Goal: Use online tool/utility: Utilize a website feature to perform a specific function

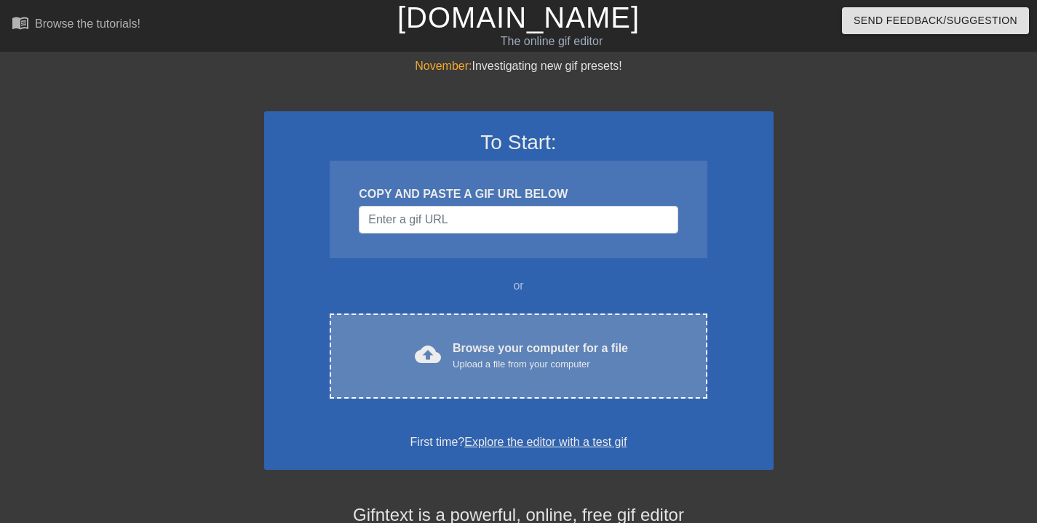
click at [567, 338] on div "cloud_upload Browse your computer for a file Upload a file from your computer C…" at bounding box center [518, 356] width 377 height 85
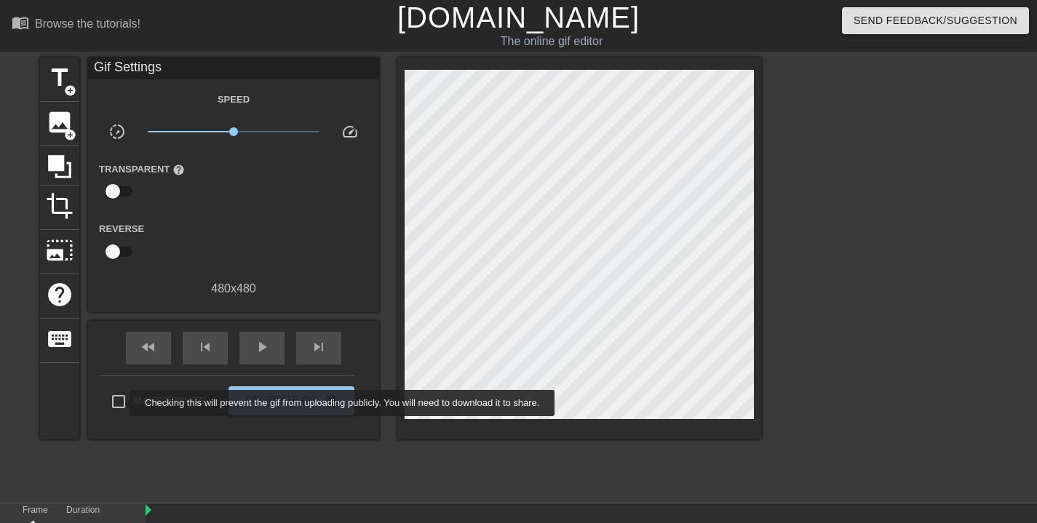
click at [118, 403] on input "Make Private" at bounding box center [118, 401] width 31 height 31
checkbox input "true"
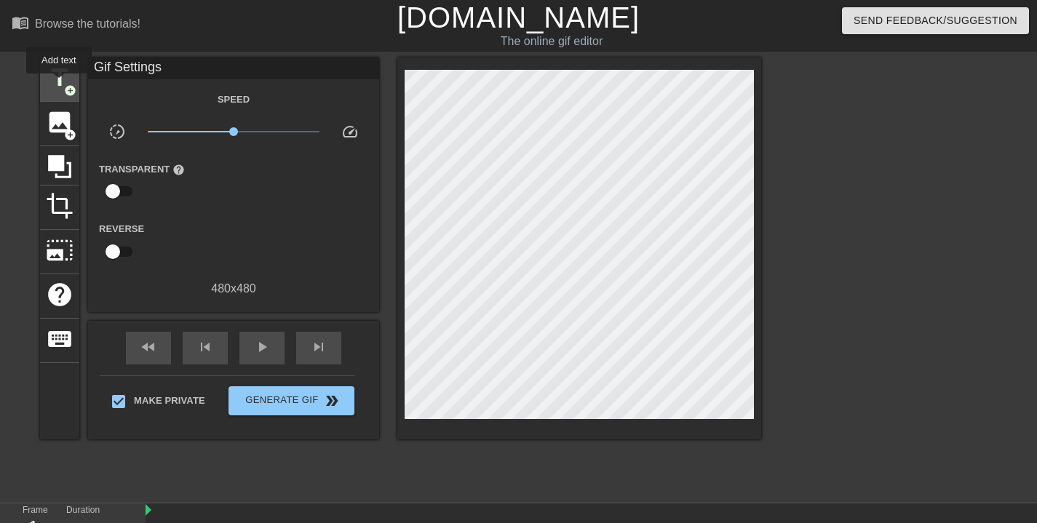
click at [60, 84] on span "title" at bounding box center [60, 78] width 28 height 28
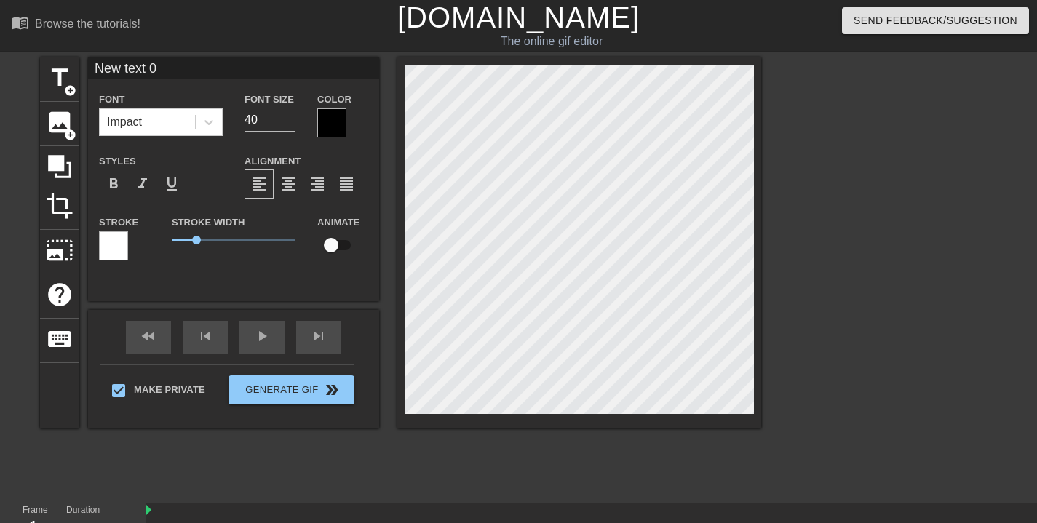
scroll to position [1, 3]
type input "B"
type textarea "B"
type input "Ba"
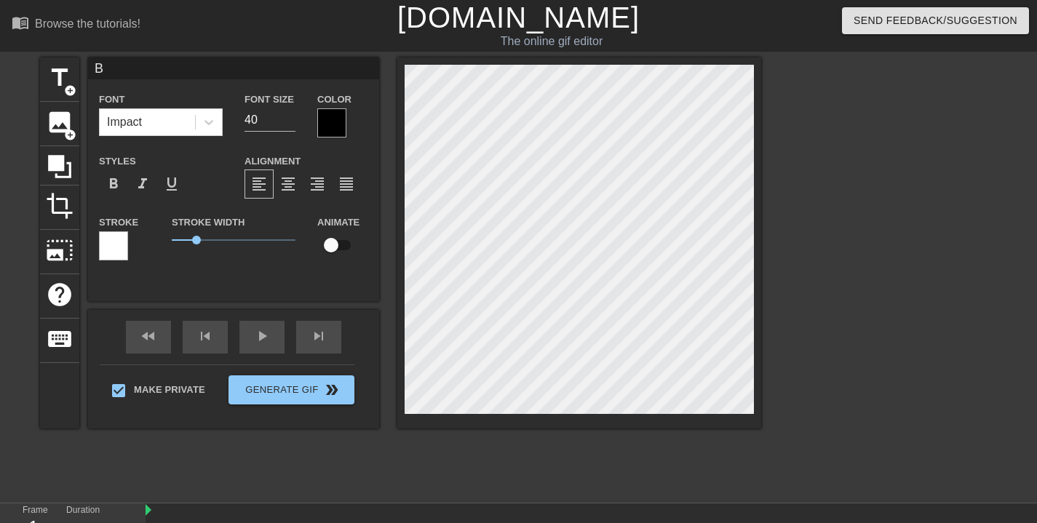
type textarea "Ba"
type input "[MEDICAL_DATA]"
type textarea "[MEDICAL_DATA]"
type input "Bala"
type textarea "Bala"
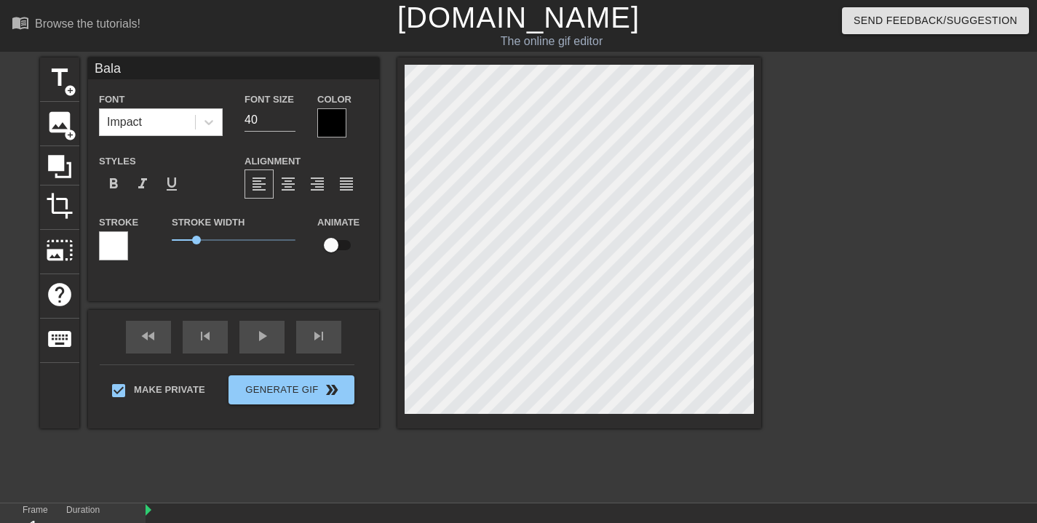
type input "Balam"
type textarea "Balam"
type input "Balamc"
type textarea "Balamc"
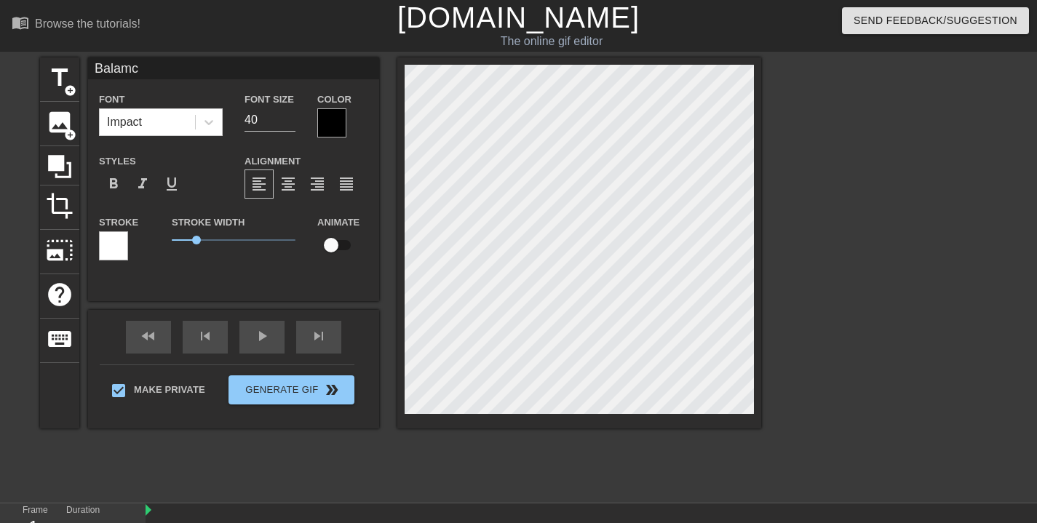
type input "Balamce"
type textarea "Balamce"
type input "Balamc"
type textarea "Balamc"
type input "Balam"
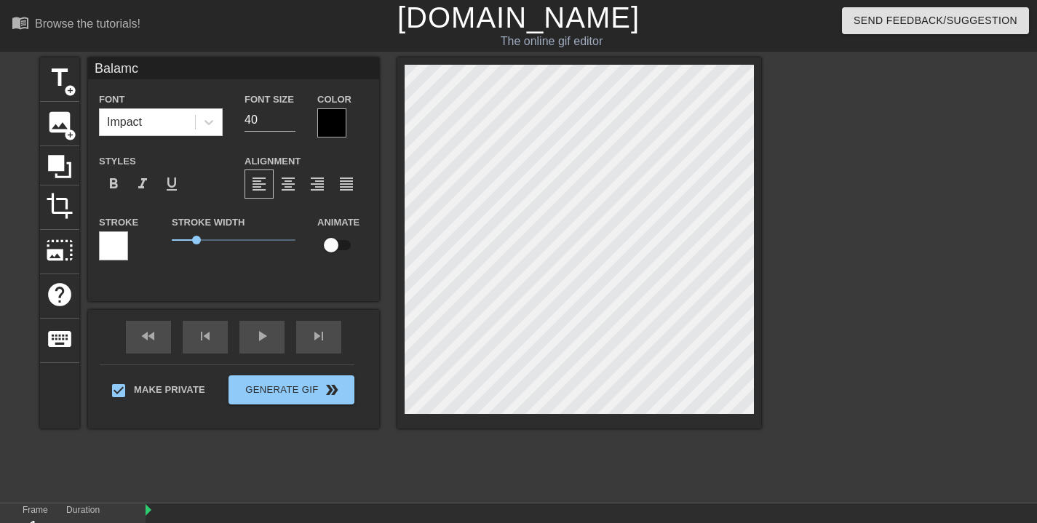
type textarea "Balam"
type input "Bala"
type textarea "Bala"
type input "[PERSON_NAME]"
type textarea "[PERSON_NAME]"
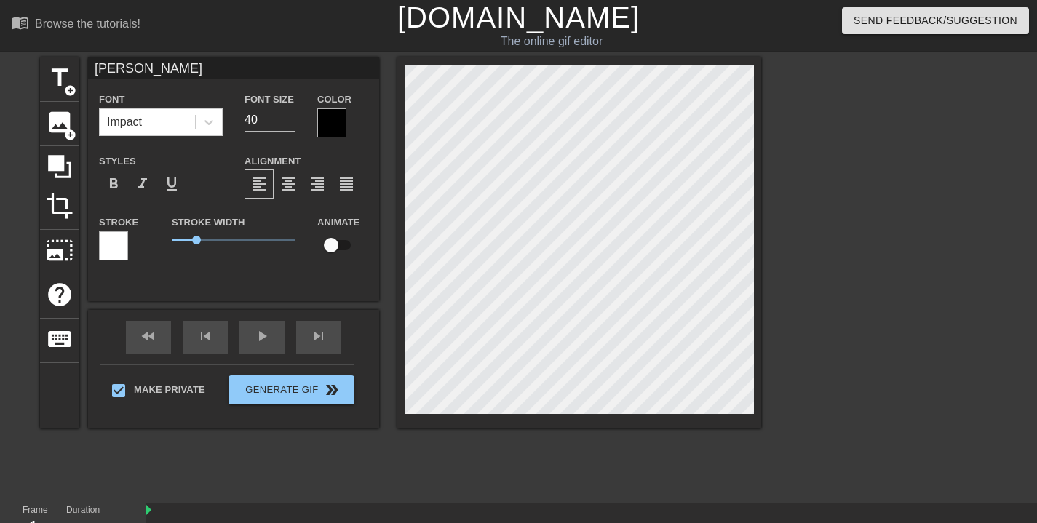
type input "Balanc"
type textarea "Balanc"
type input "Balance"
type textarea "Balance"
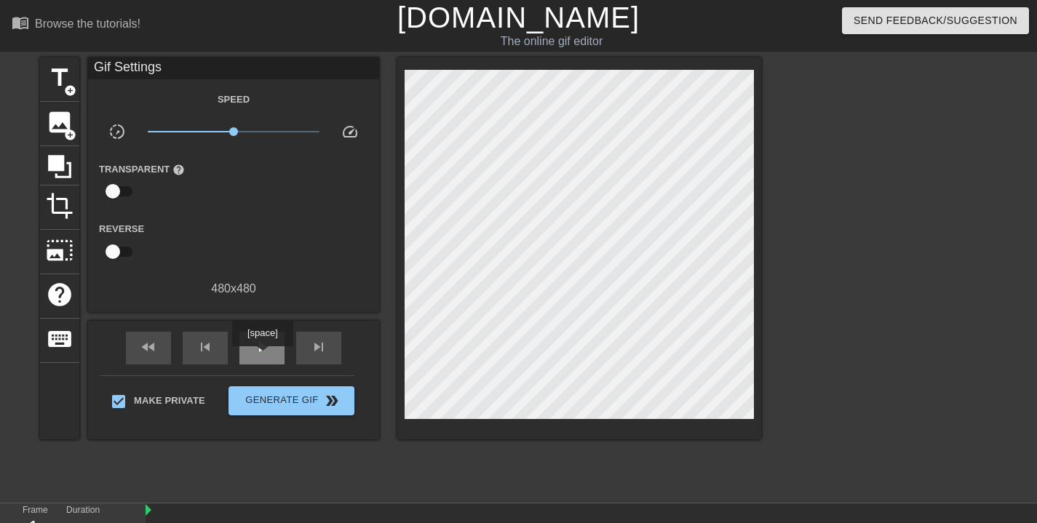
click at [265, 353] on span "play_arrow" at bounding box center [261, 346] width 17 height 17
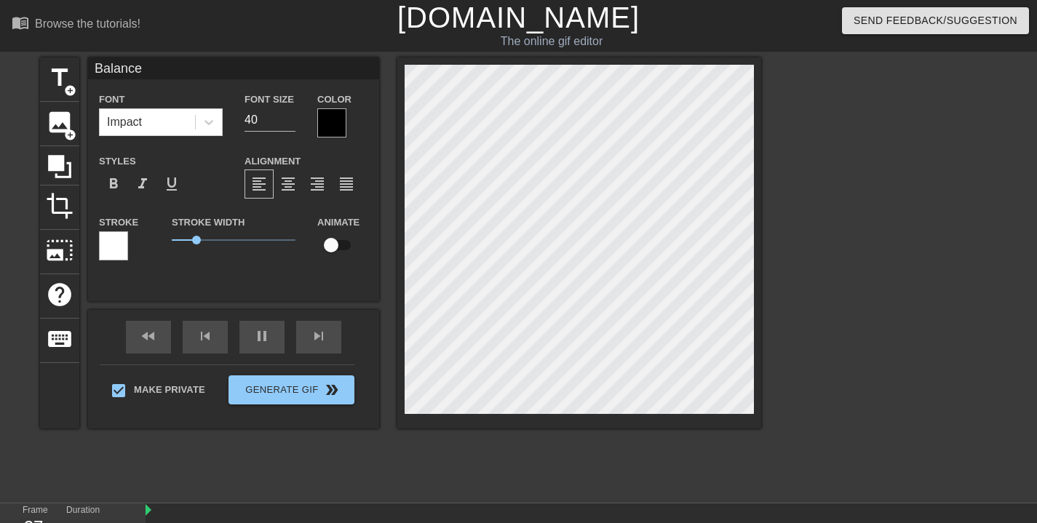
type input "50"
type input "Balanced"
type textarea "Balanced"
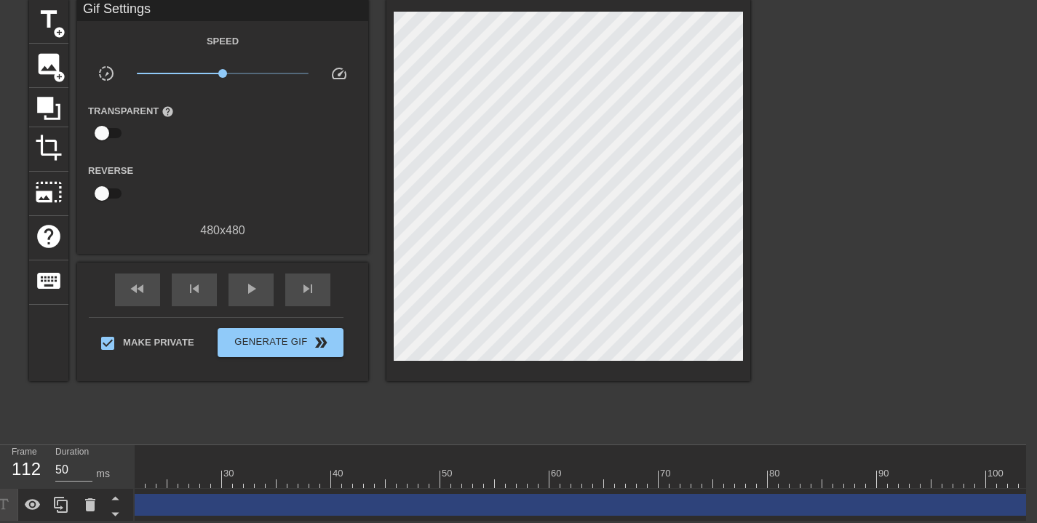
scroll to position [0, 422]
drag, startPoint x: 915, startPoint y: 469, endPoint x: 698, endPoint y: 464, distance: 217.6
click at [698, 470] on div at bounding box center [700, 479] width 10 height 18
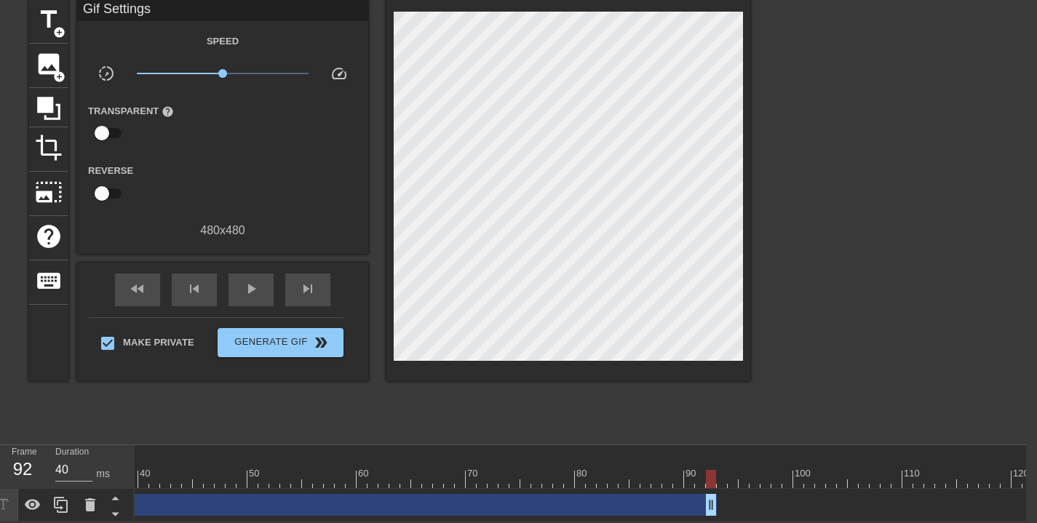
drag, startPoint x: 1027, startPoint y: 497, endPoint x: 712, endPoint y: 503, distance: 315.1
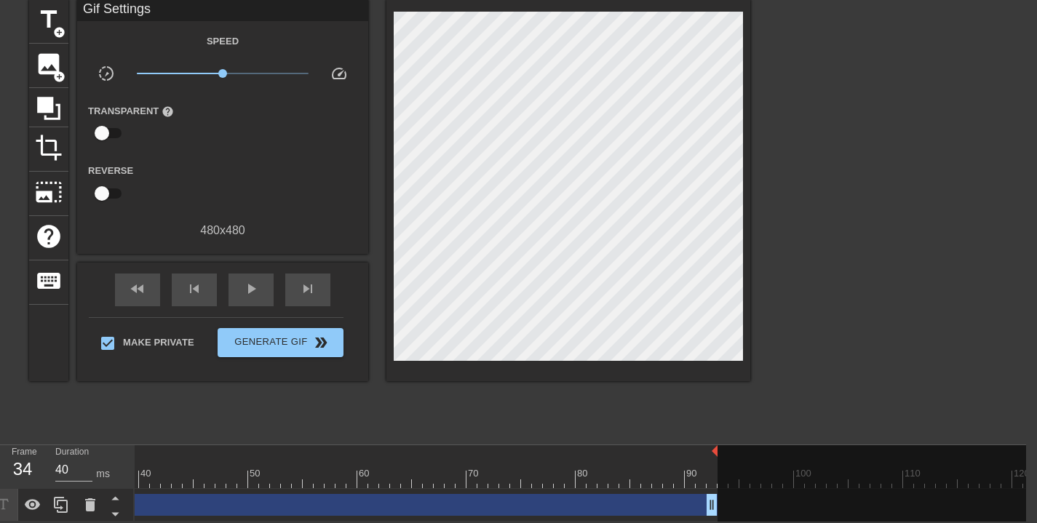
drag, startPoint x: 1032, startPoint y: 440, endPoint x: 714, endPoint y: 458, distance: 317.7
click at [712, 458] on div "10 20 30 40 50 60 70 80 90 100 110 120" at bounding box center [373, 466] width 1320 height 43
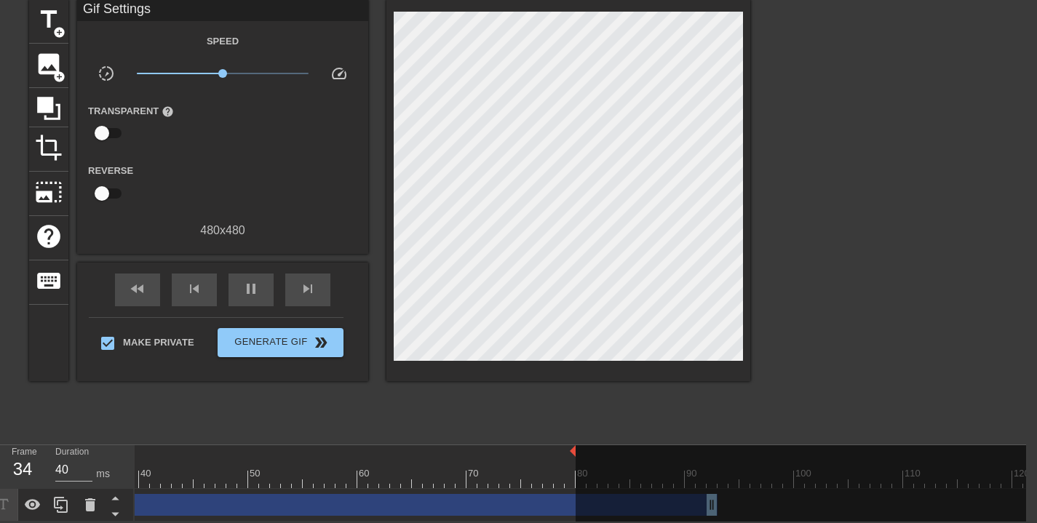
drag, startPoint x: 715, startPoint y: 440, endPoint x: 575, endPoint y: 461, distance: 141.9
click at [575, 461] on div "10 20 30 40 50 60 70 80 90 100 110 120" at bounding box center [373, 466] width 1320 height 43
drag, startPoint x: 574, startPoint y: 443, endPoint x: 605, endPoint y: 450, distance: 32.0
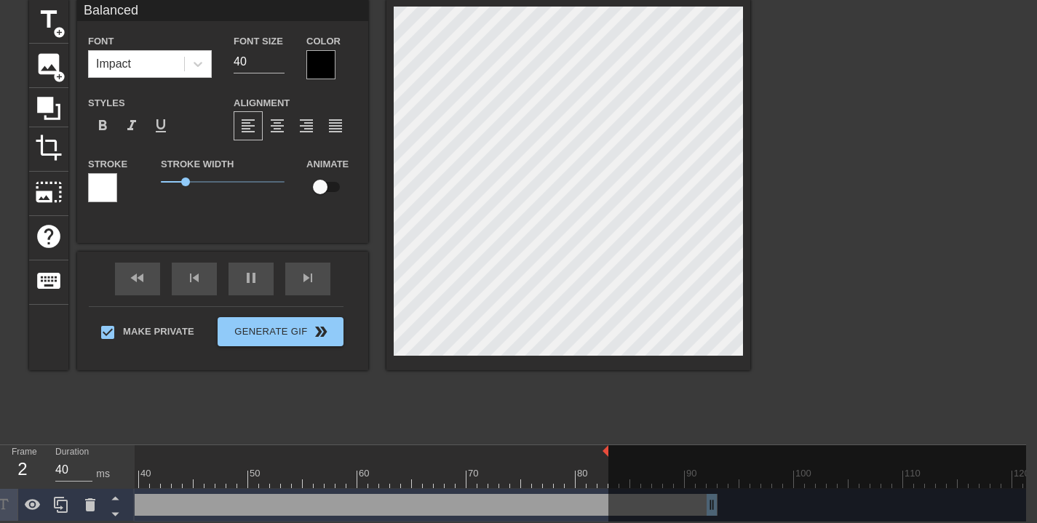
scroll to position [2, 2]
type input "50"
type input "Balanced"
type textarea "Balanced"
type input "40"
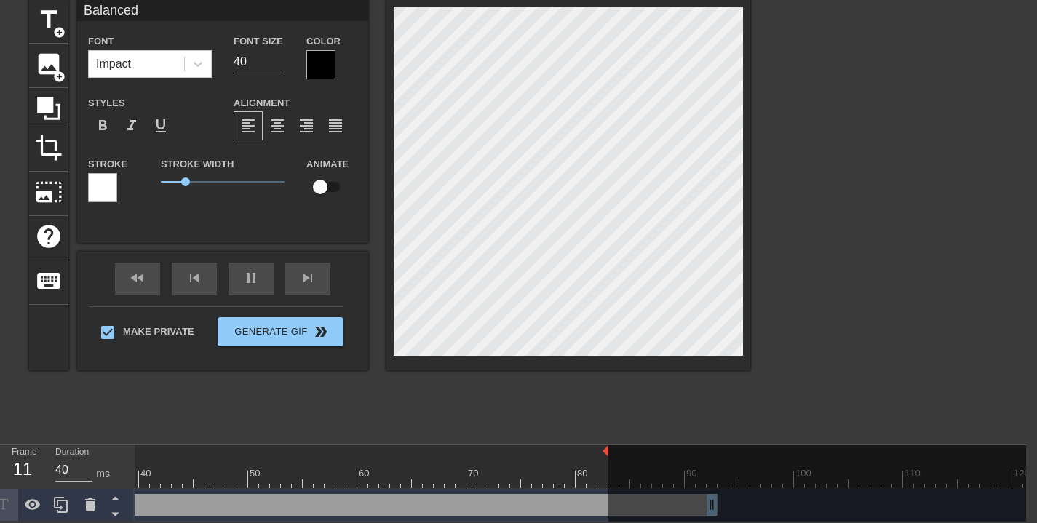
type textarea "Balanced"
type input "40"
type input "LBalanced"
type textarea "L Balanced"
type input "40"
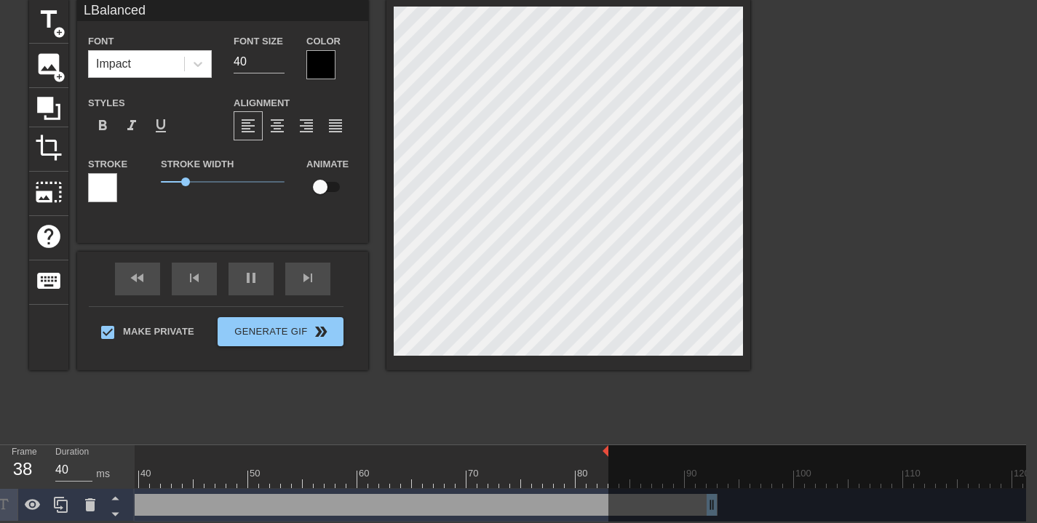
type input "LiBalanced"
type textarea "Li Balanced"
type input "LifBalanced"
type textarea "Lif Balanced"
type input "50"
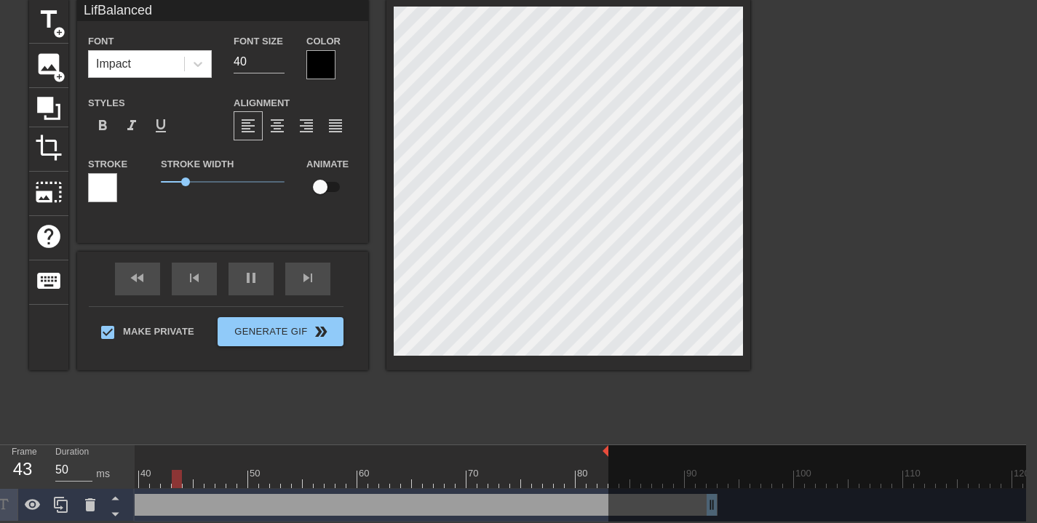
type input "LifeBalanced"
type textarea "Life Balanced"
type input "40"
type input "Life Balanced"
type textarea "Life Balanced"
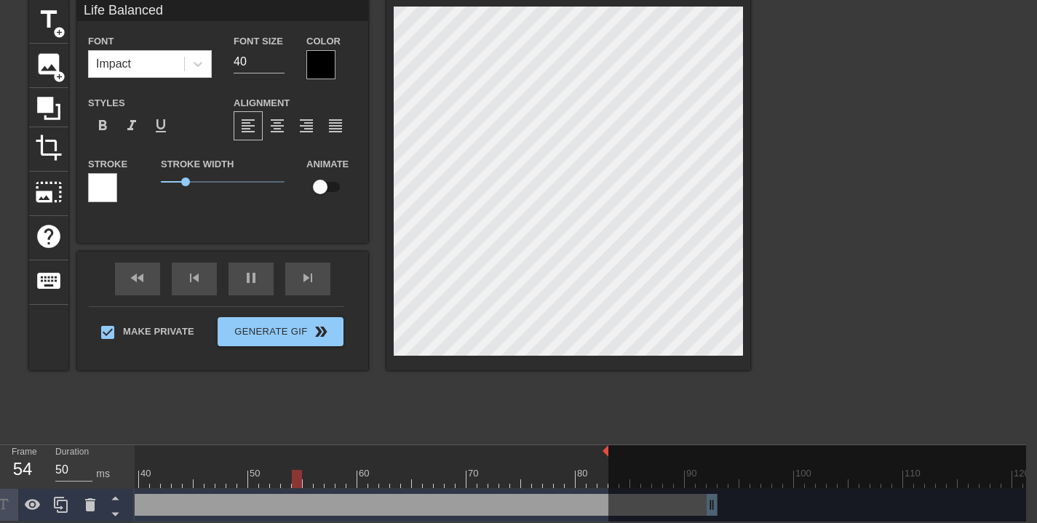
type input "40"
type input "Life iBalanced"
type textarea "Life i Balanced"
type input "40"
type input "Life ifBalanced"
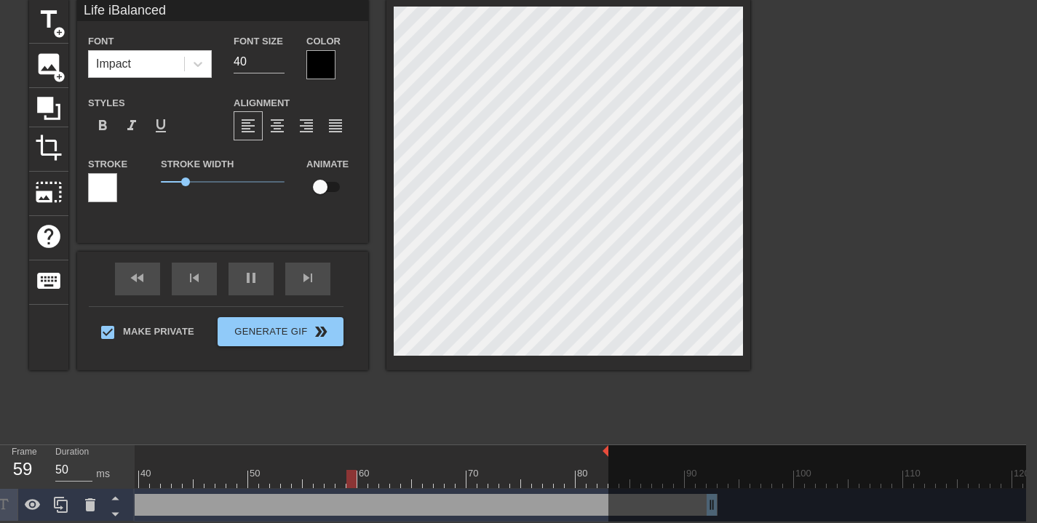
type textarea "Life if Balanced"
type input "40"
type input "Life if Balanced"
type textarea "Life if Balanced"
type input "40"
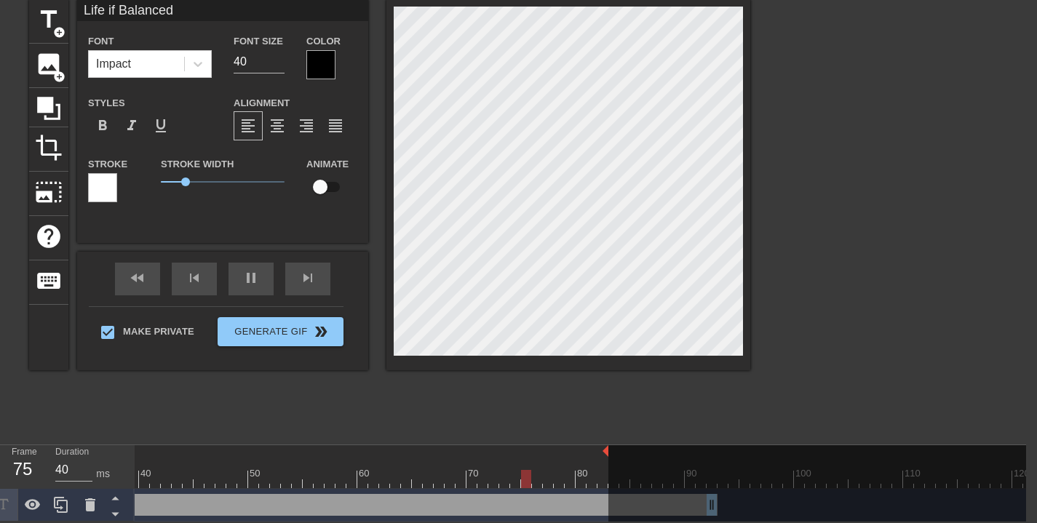
type input "Life ifBalanced"
type textarea "Life if Balanced"
type input "40"
type input "Life iBalanced"
type textarea "Life i Balanced"
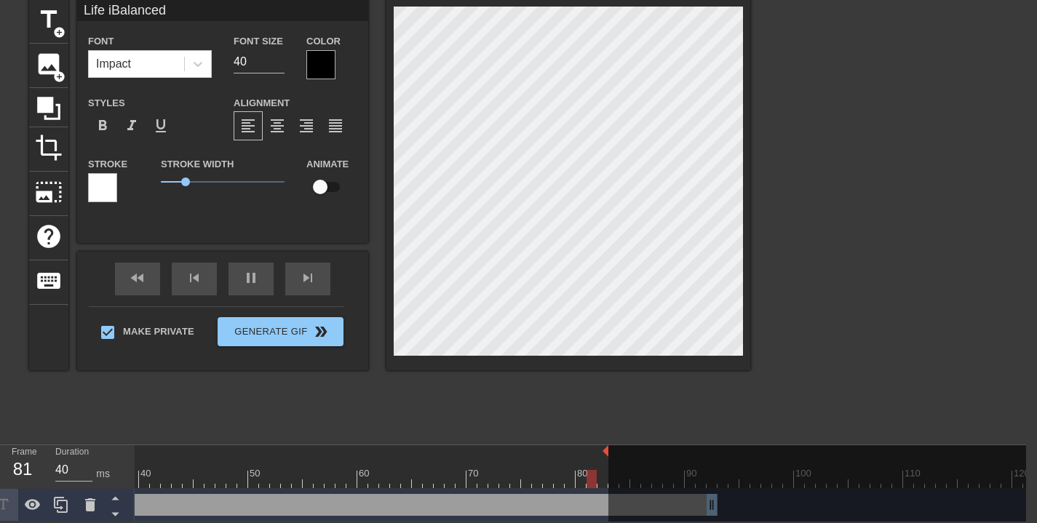
type input "50"
type input "Life isBalanced"
type textarea "Life is Balanced"
type input "40"
type input "Life is Balanced"
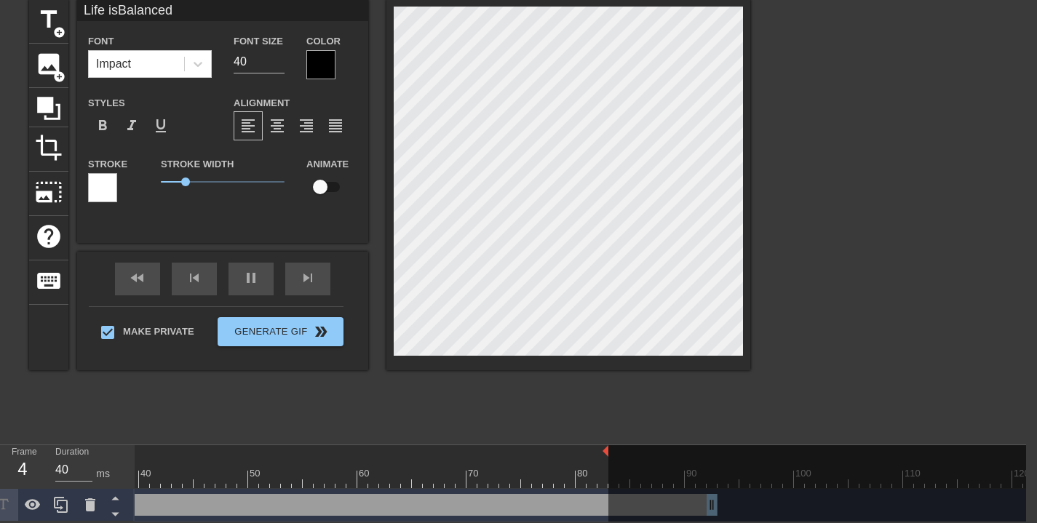
type textarea "Life is Balanced"
type input "40"
type input "Life is ABalanced"
type textarea "Life is A Balanced"
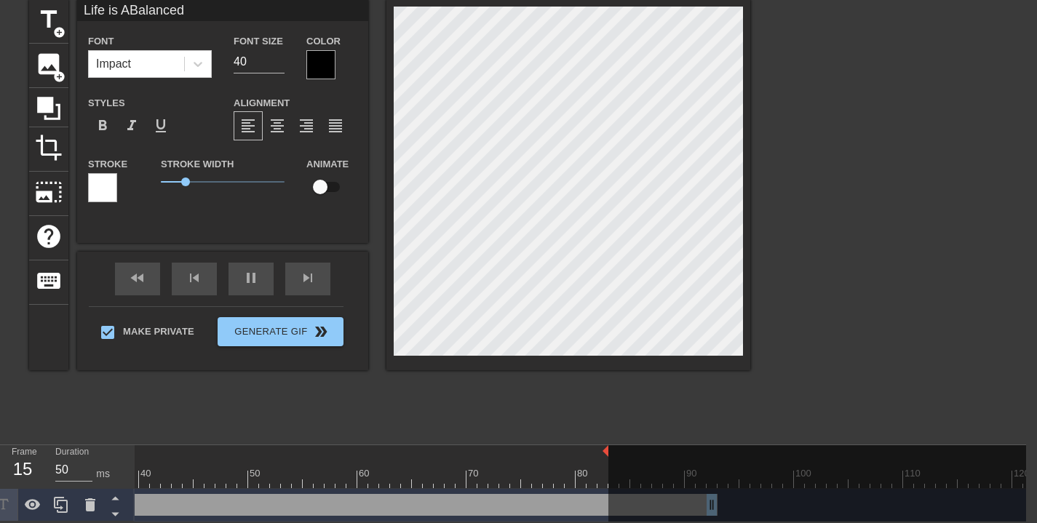
type input "40"
type input "Life is AlBalanced"
type textarea "Life is Al Balanced"
type input "Life is AllBalanced"
type textarea "Life is All Balanced"
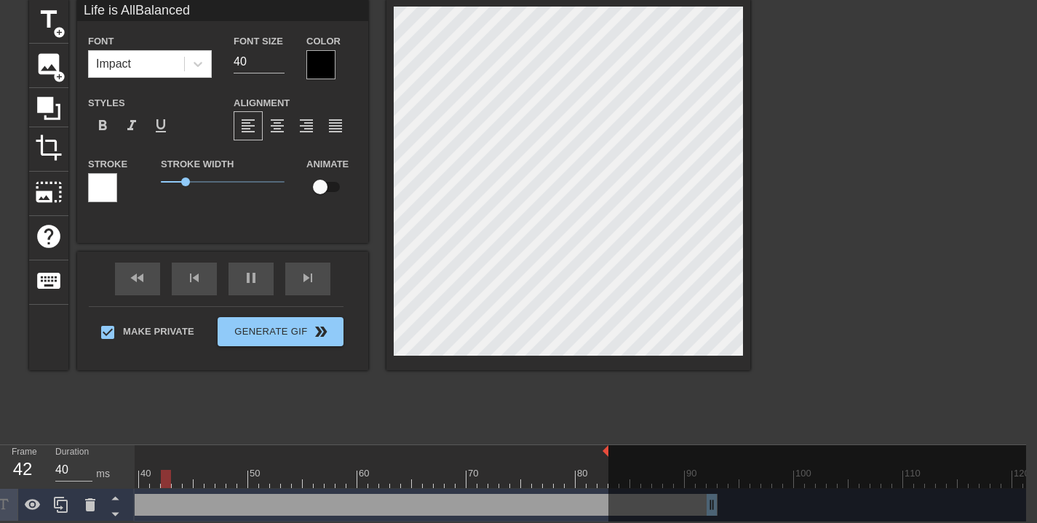
type input "50"
type input "Life is AlBalanced"
type textarea "Life is Al Balanced"
type input "40"
type input "Life is ABalanced"
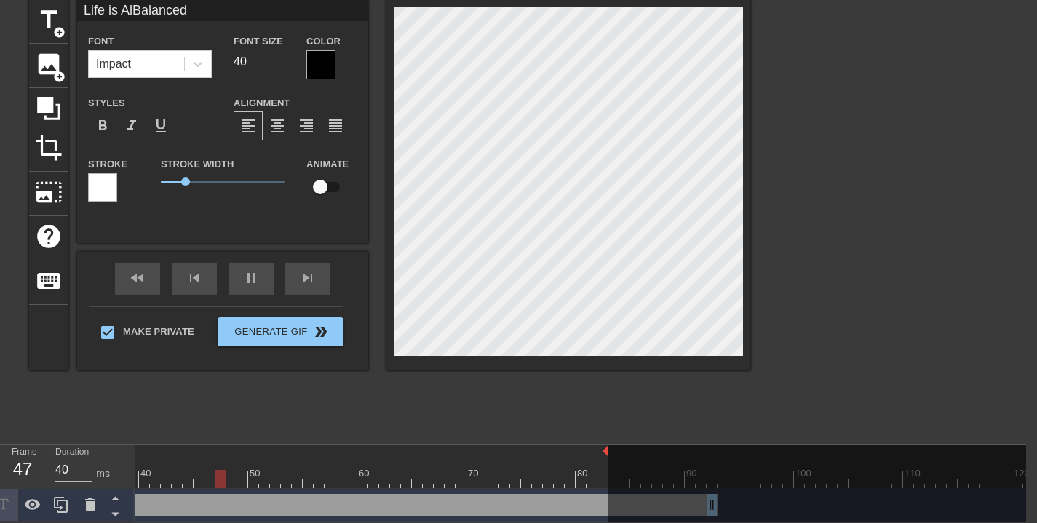
type textarea "Life is A Balanced"
type input "50"
type input "Life is Balanced"
type textarea "Life is Balanced"
type input "40"
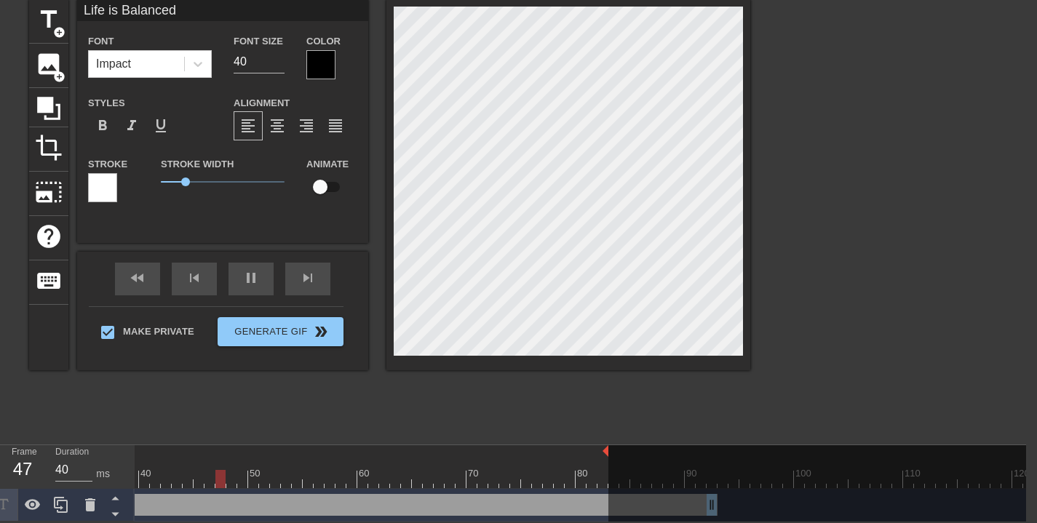
type input "Life isBalanced"
type textarea "Life is Balanced"
type input "Life iBalanced"
type textarea "Life i Balanced"
type input "Life Balanced"
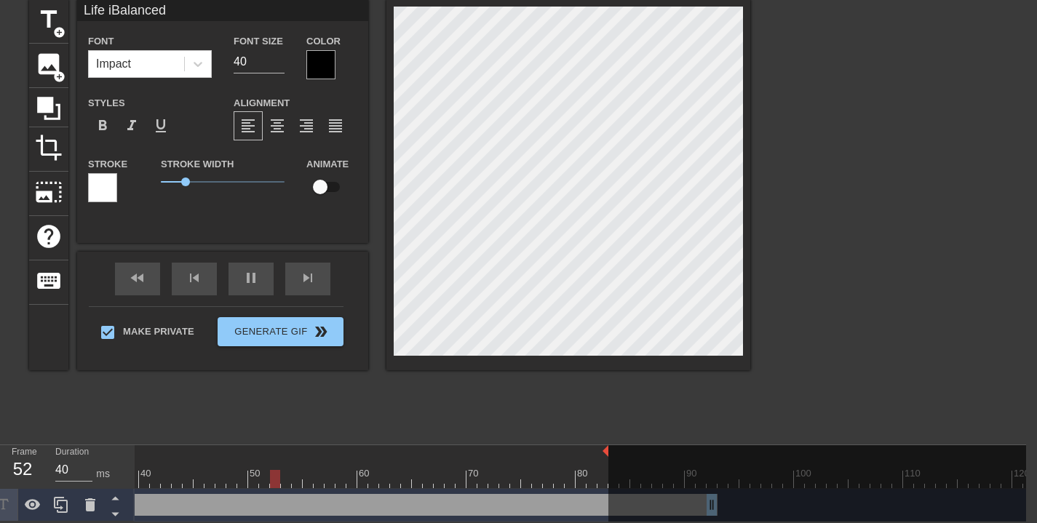
type textarea "Life Balanced"
type input "LifeBalanced"
type textarea "Life Balanced"
type input "LifBalanced"
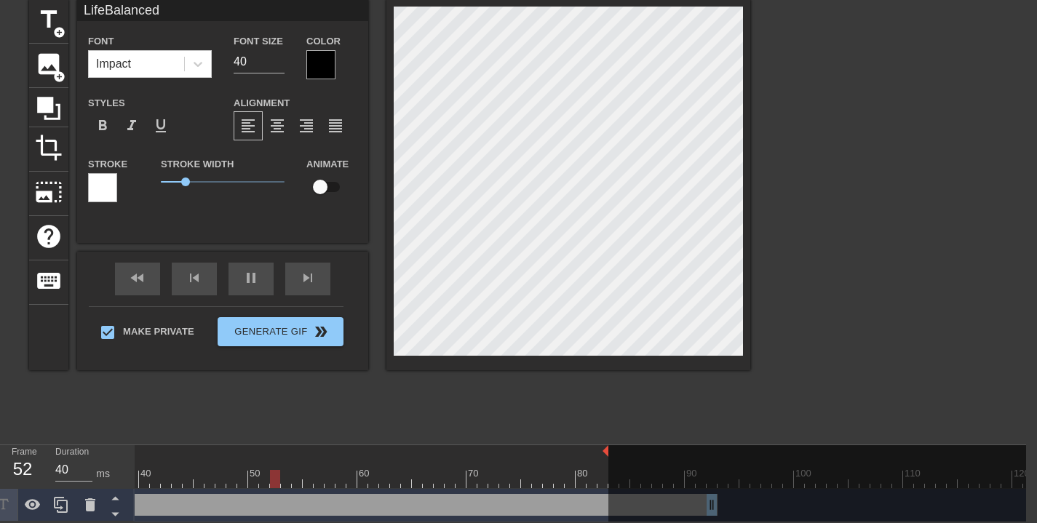
type textarea "Lif Balanced"
type input "LiBalanced"
type textarea "Li Balanced"
type input "LBalanced"
type textarea "L Balanced"
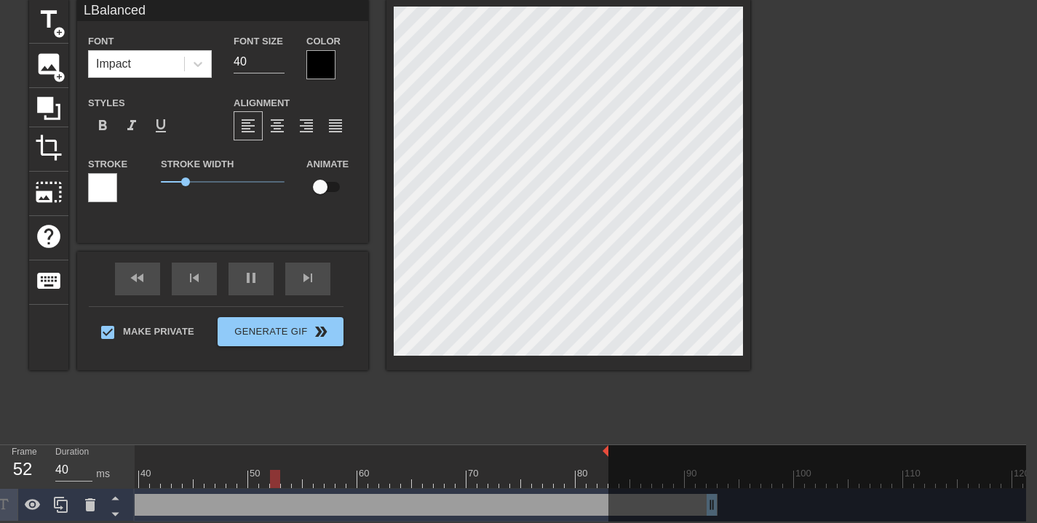
type input "50"
type input "Balanced"
type textarea "Balanced"
type input "40"
type textarea "Balanced"
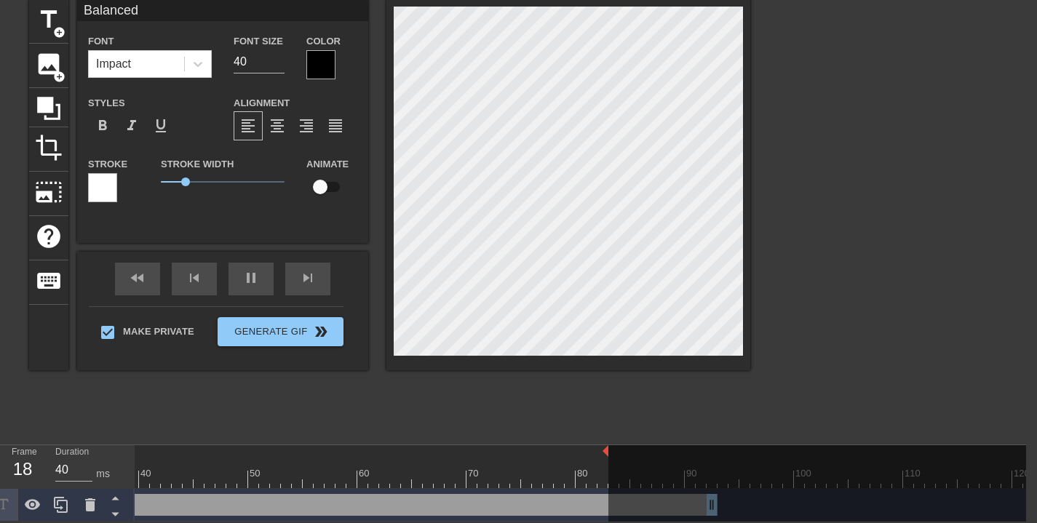
scroll to position [2, 4]
type input "50"
type input "Balance"
type textarea "Balance"
type input "40"
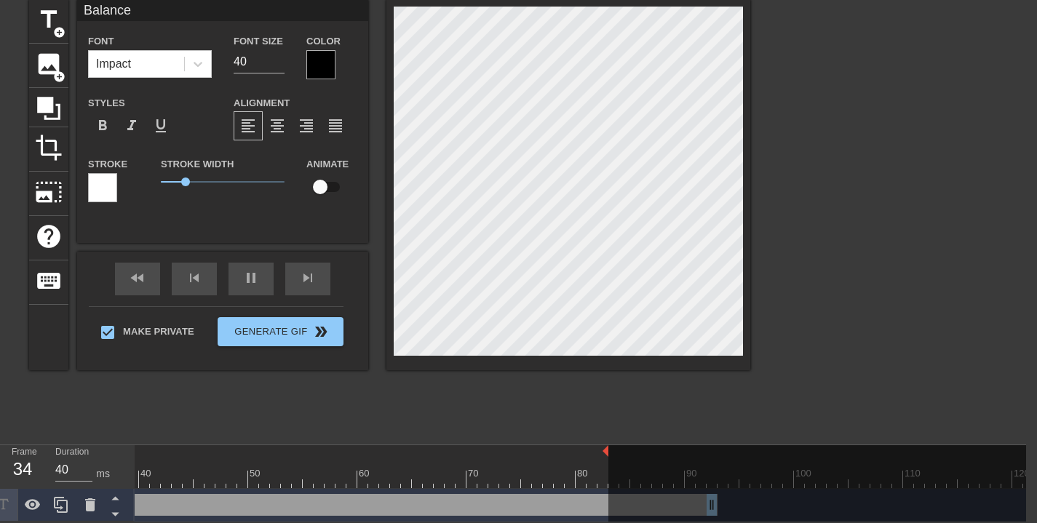
type input "Balanc"
type textarea "Balanc"
type input "40"
type input "Balanci"
type textarea "Balanci"
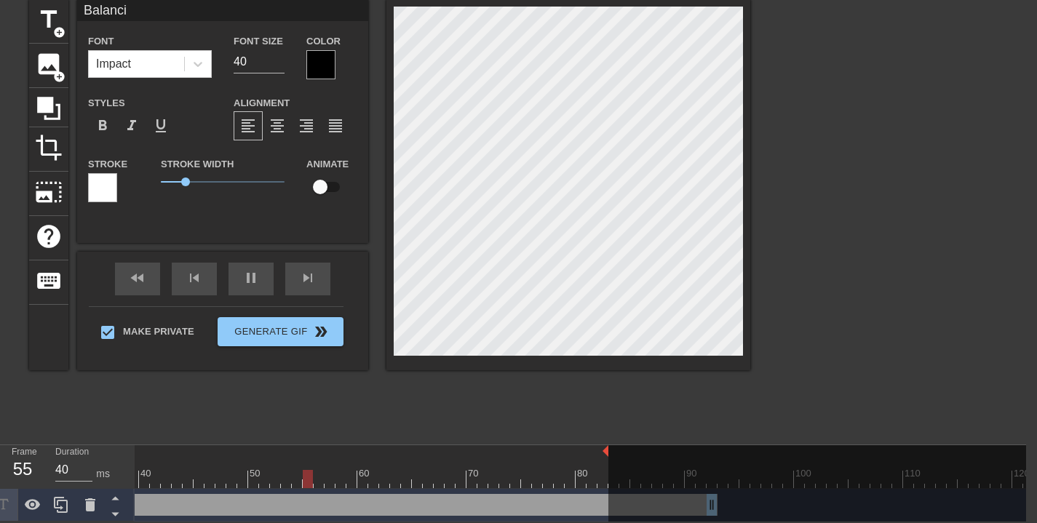
type input "Balancin"
type textarea "Balancin"
type input "50"
type input "Balancing"
type textarea "Balancing"
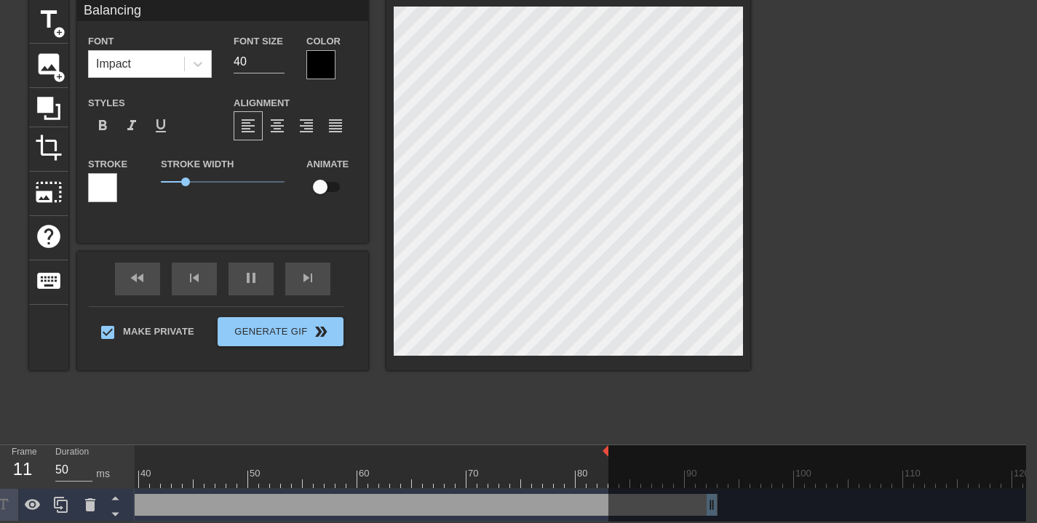
type input "40"
type input "Balancing"
type textarea "Balancing"
type input "40"
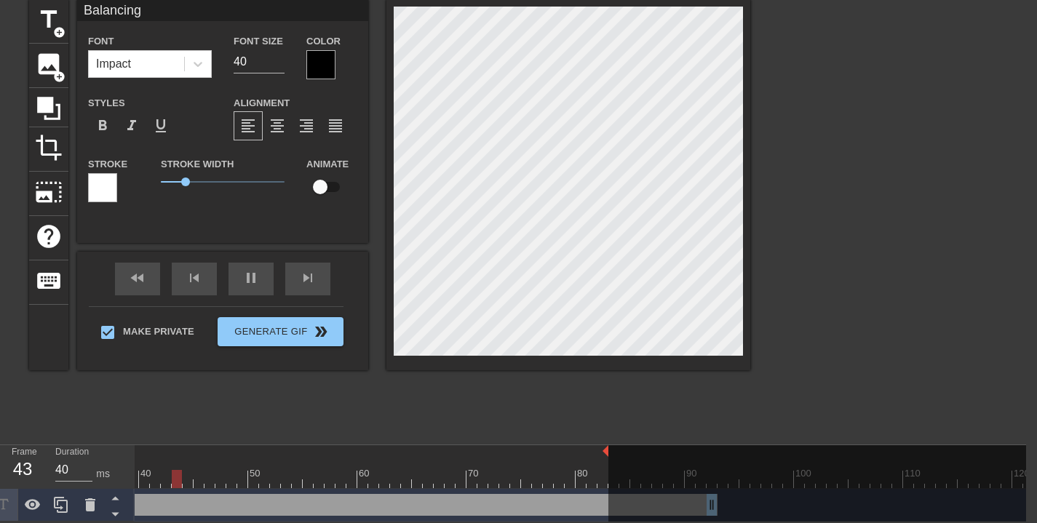
type input "BalancingW"
type textarea "Balancing W"
type input "40"
type input "BalancingWo"
type textarea "Balancing Wo"
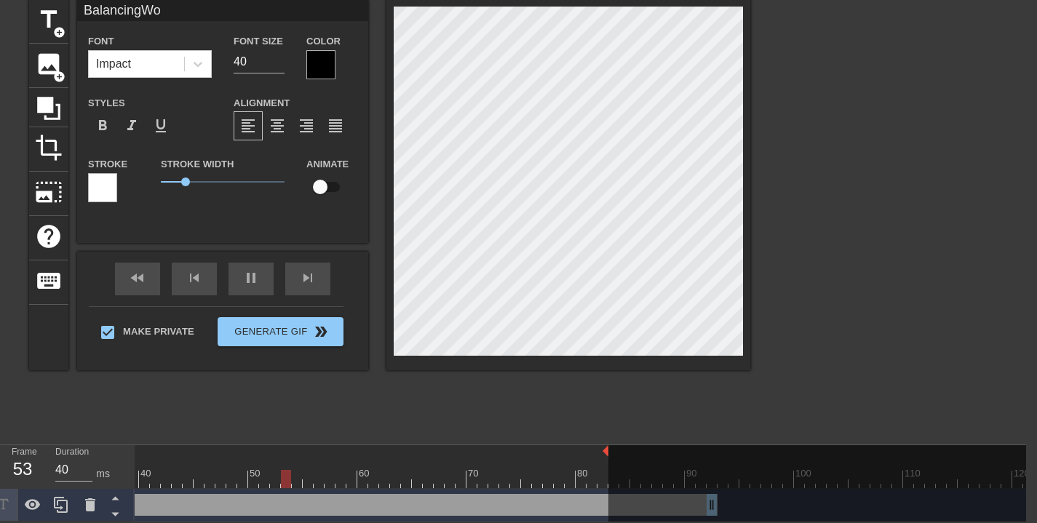
type input "BalancingWor"
type textarea "Balancing Wor"
type input "50"
type input "BalancingWork"
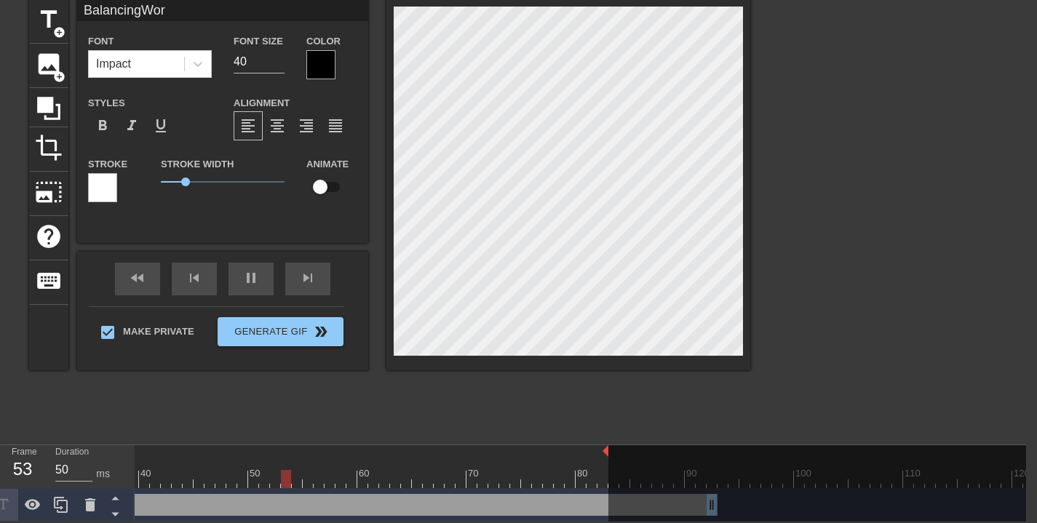
type textarea "Balancing Work"
type input "40"
type input "BalancingWork"
type textarea "Balancing Work"
type input "40"
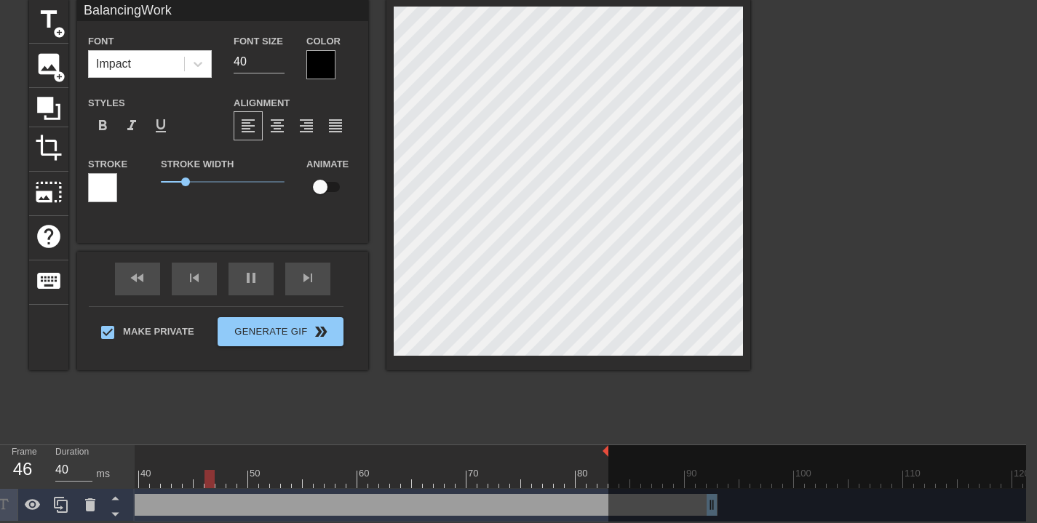
type input "BalancingWork &"
type textarea "Balancing Work &"
type input "40"
type input "BalancingWork &"
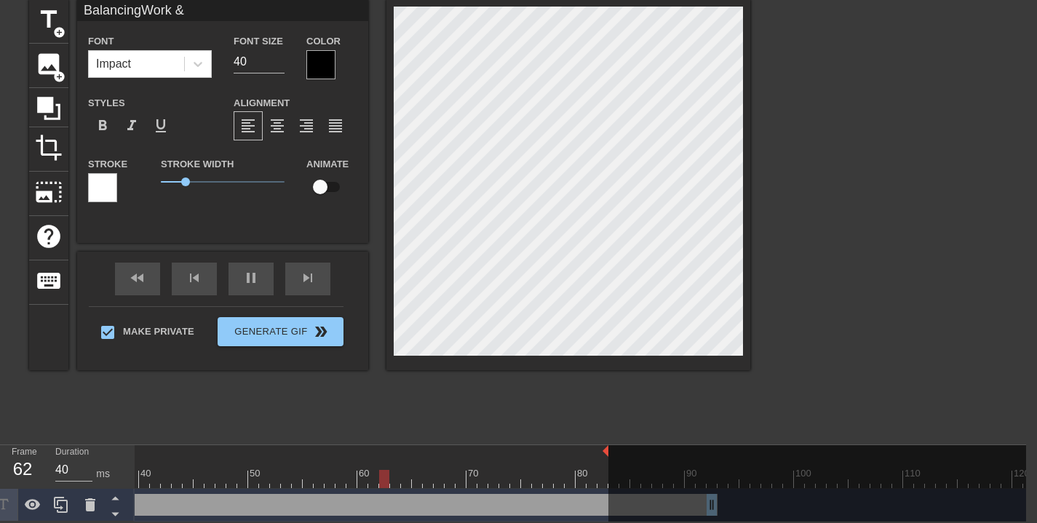
type textarea "Balancing Work &"
type input "40"
type input "BalancingWork & P"
type textarea "Balancing Work & P"
type input "40"
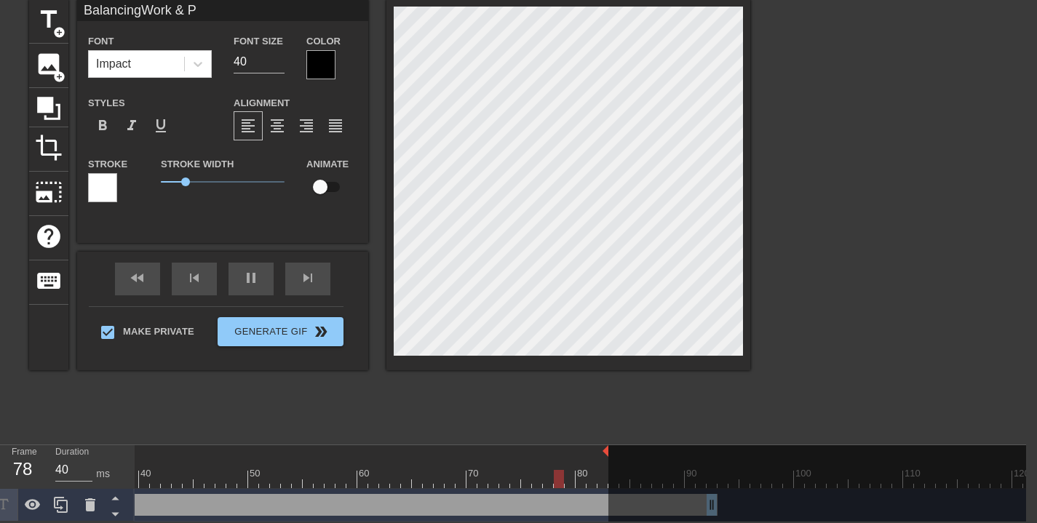
type input "BalancingWork & Pe"
type textarea "Balancing Work & Pe"
type input "50"
type input "BalancingWork & Per"
type textarea "Balancing Work & Per"
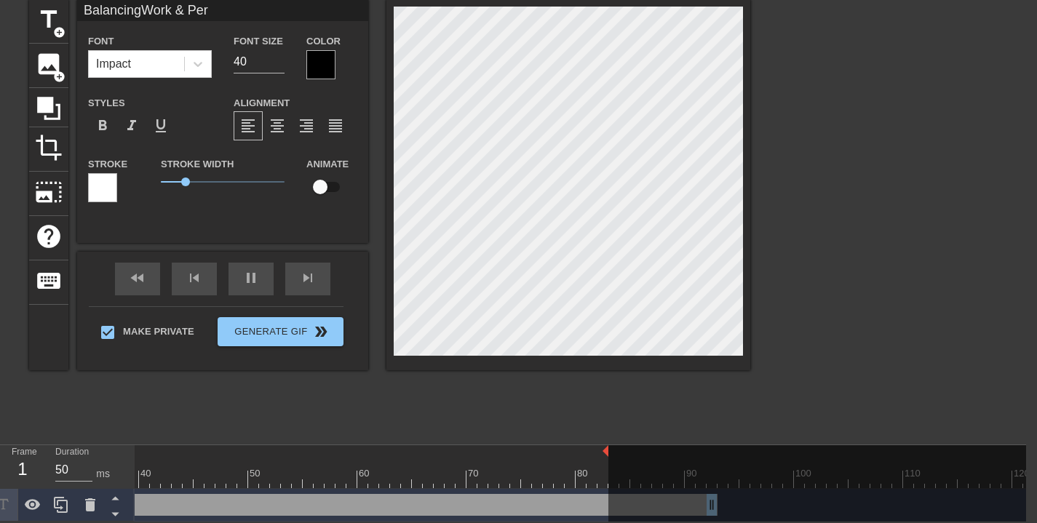
type input "40"
type input "BalancingWork & Pers"
type textarea "Balancing Work & Pers"
type input "40"
type input "BalancingWork & Perso"
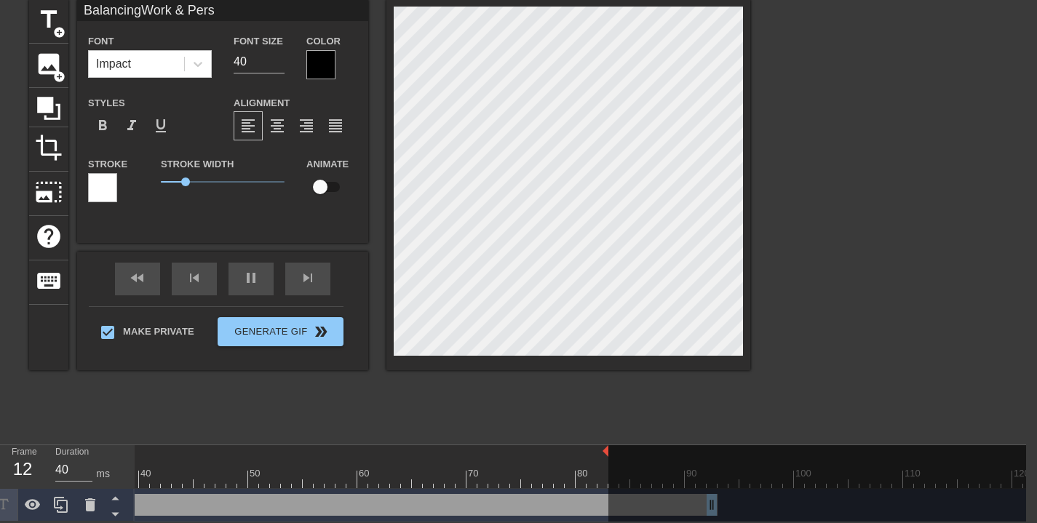
type textarea "Balancing Work & Perso"
type input "50"
type input "BalancingWork & Person"
type textarea "Balancing Work & Person"
type input "40"
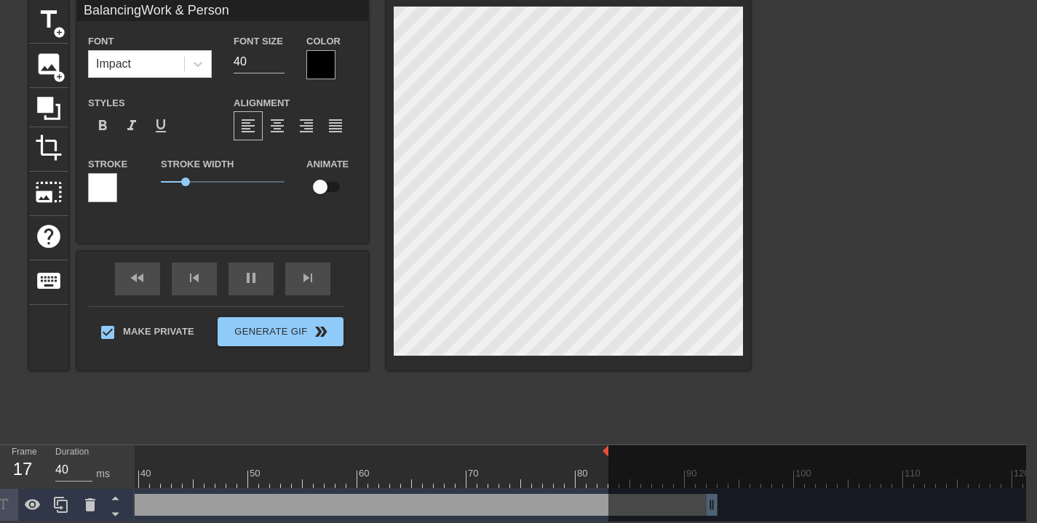
type input "BalancingWork & Persona"
type textarea "Balancing Work & Persona"
type input "BalancingWork & Personal"
type textarea "Balancing Work & Personal"
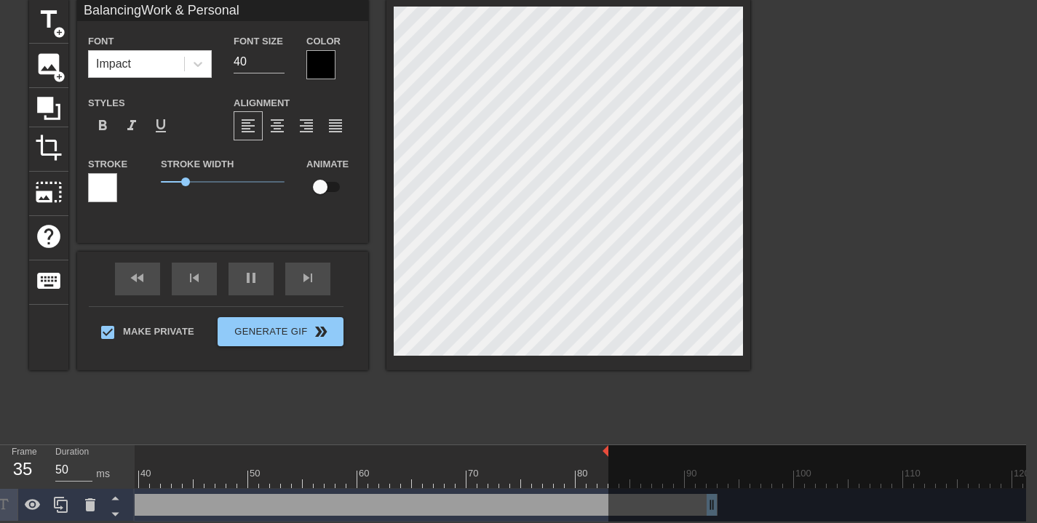
scroll to position [2, 4]
type input "40"
type input "BalancingWork &"
type textarea "Balancing Work &"
type input "BalancingWork &"
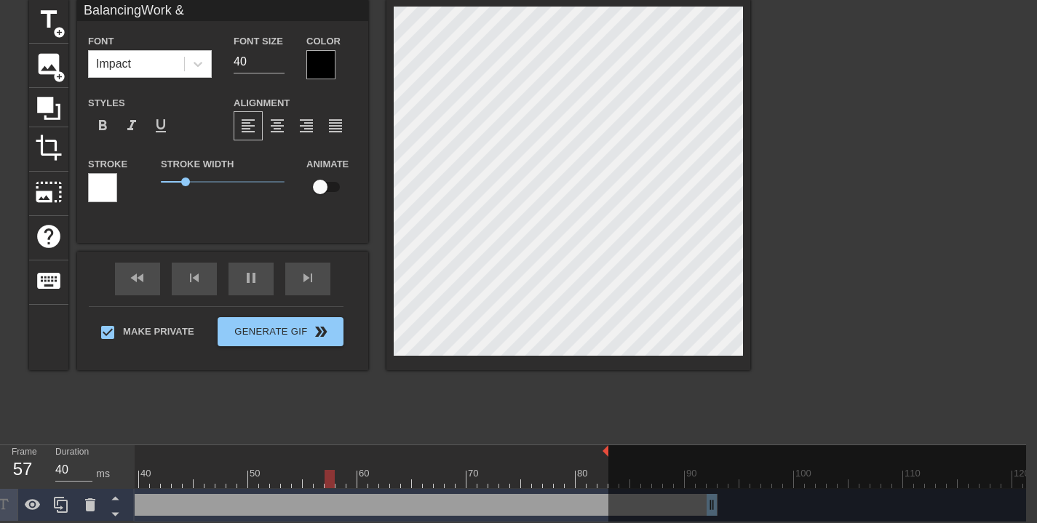
type textarea "Balancing Work &"
type input "50"
type input "BalancingWork"
type textarea "Balancing Work"
type input "40"
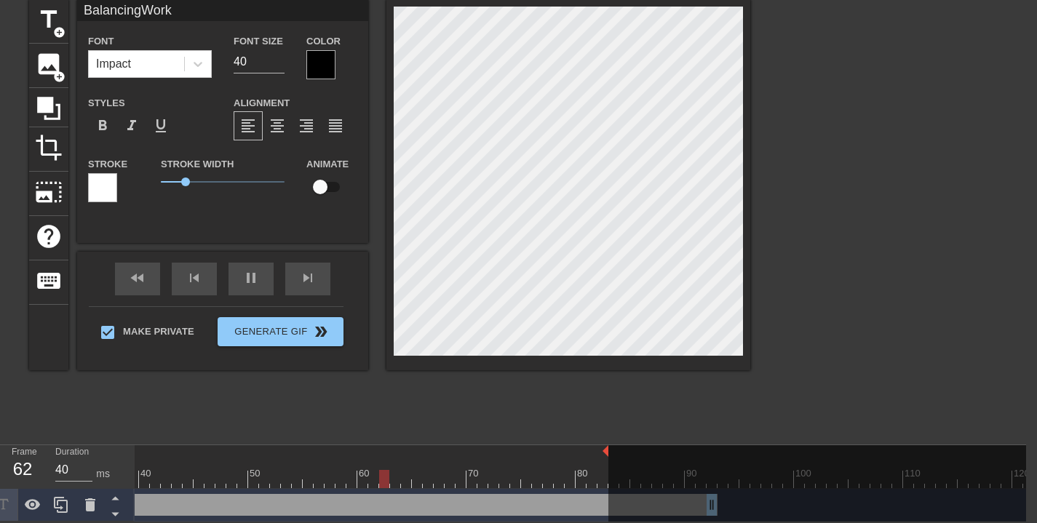
type input "BalancingWork"
type textarea "Balancing Work"
type input "40"
type input "BalancingWor"
type textarea "Balancing Wor"
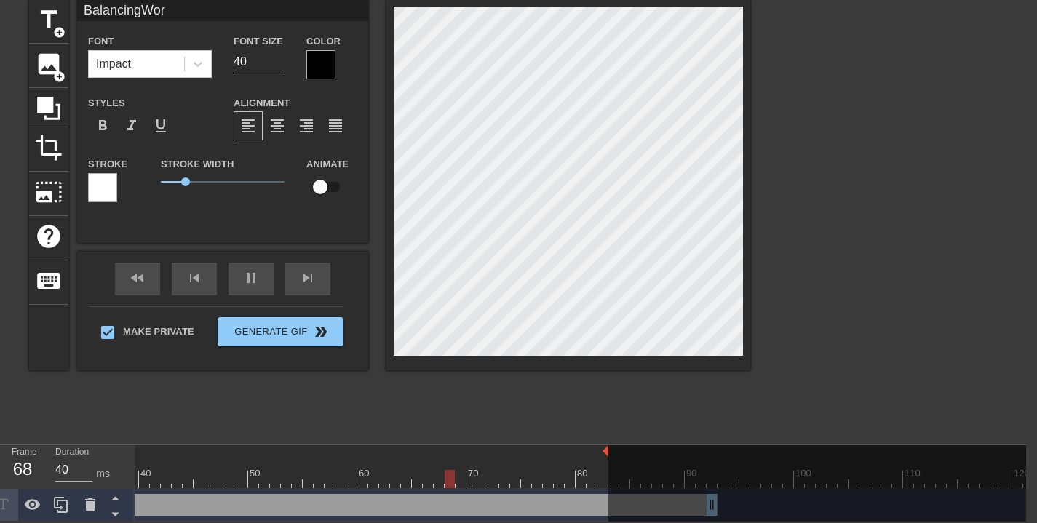
type input "BalancingWo"
type textarea "Balancing Wo"
type input "BalancingW"
type textarea "Balancing W"
type input "Balancing"
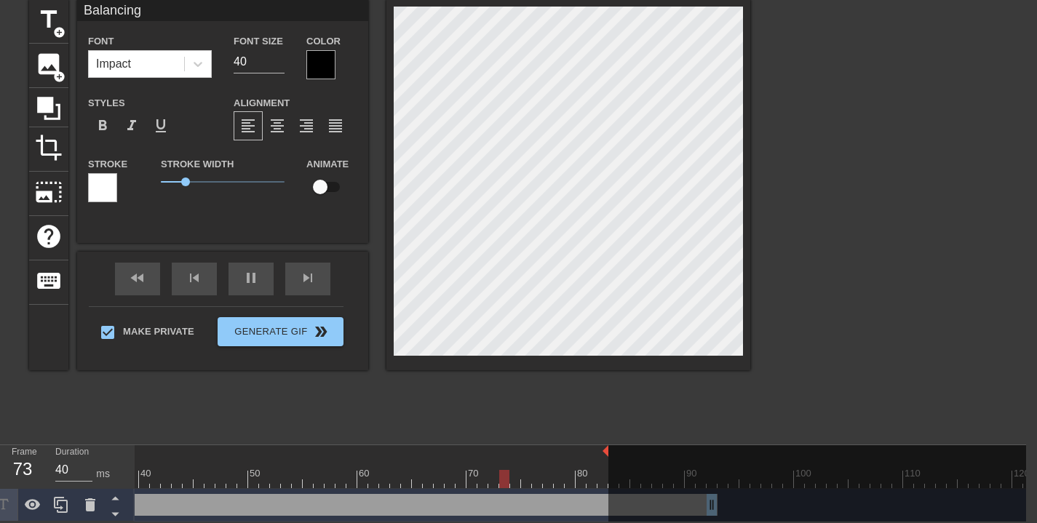
type textarea "Balancing"
type input "50"
type input "Balancin"
type textarea "Balancin"
type input "Balanci"
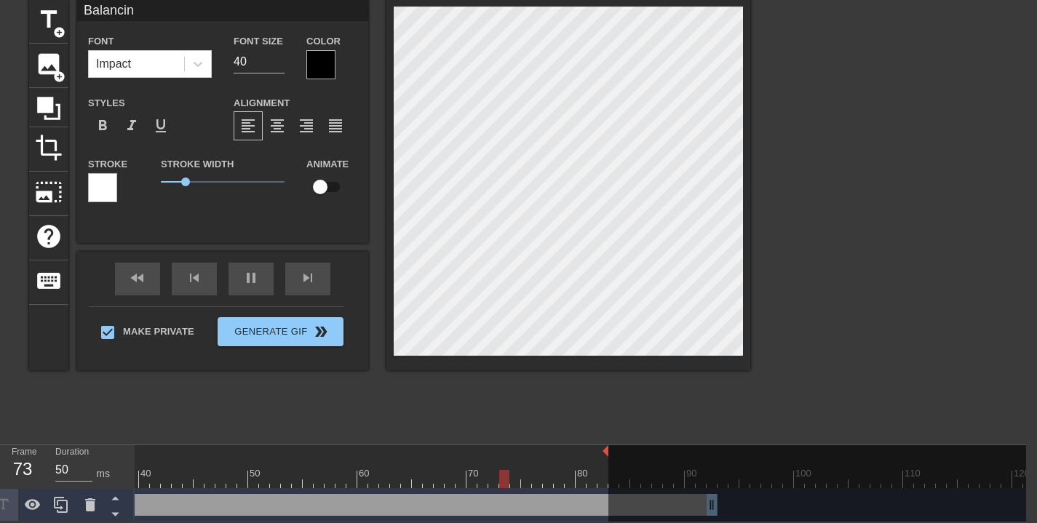
type textarea "Balanci"
type input "40"
type input "Balanc"
type textarea "Balanc"
type input "[PERSON_NAME]"
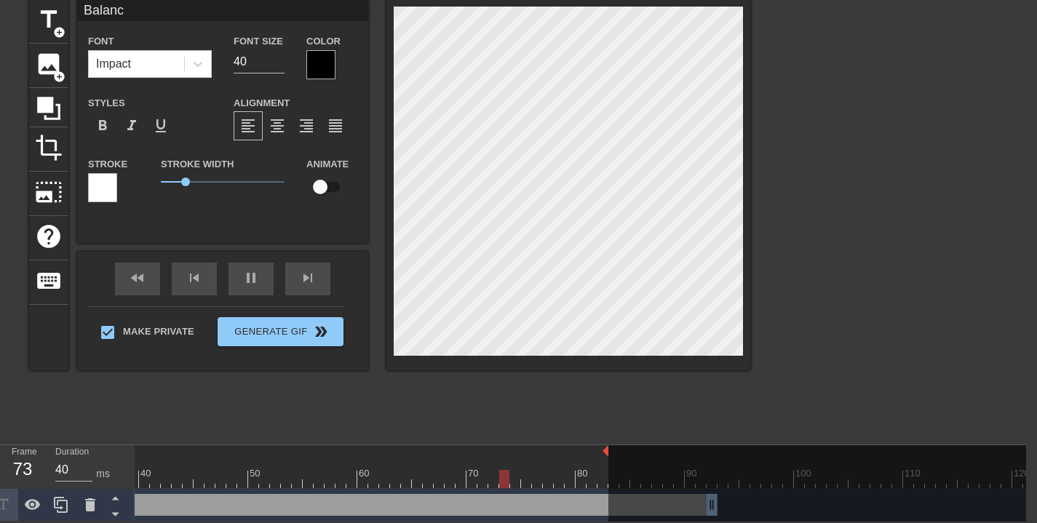
type textarea "[PERSON_NAME]"
type input "Bala"
type textarea "Bala"
type input "[MEDICAL_DATA]"
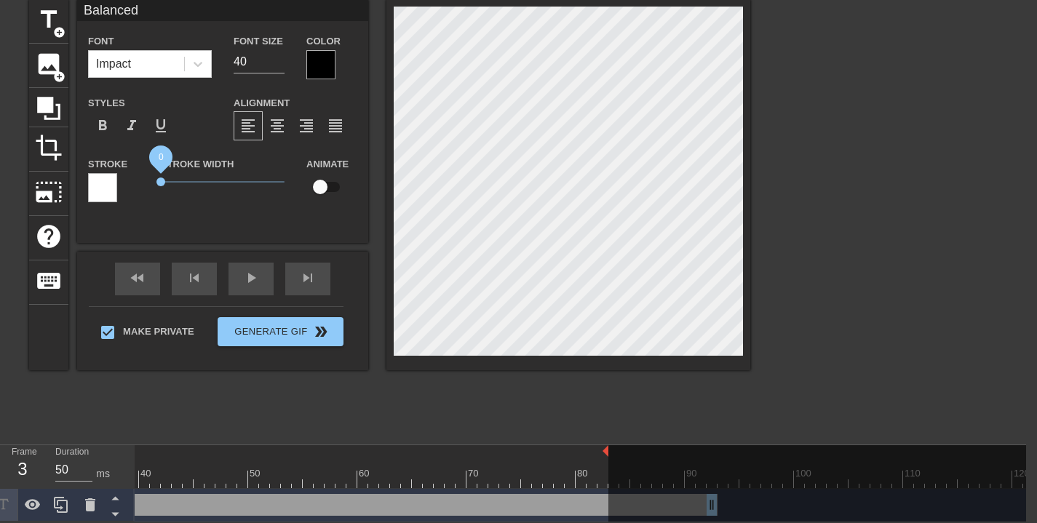
drag, startPoint x: 187, startPoint y: 174, endPoint x: 92, endPoint y: 180, distance: 95.5
click at [92, 180] on div "Stroke Stroke Width 0 Animate" at bounding box center [222, 185] width 291 height 60
drag, startPoint x: 158, startPoint y: 170, endPoint x: 145, endPoint y: 178, distance: 15.3
click at [145, 181] on div "Stroke Stroke Width 0 Animate" at bounding box center [222, 185] width 291 height 60
drag, startPoint x: 201, startPoint y: 52, endPoint x: 196, endPoint y: 64, distance: 12.4
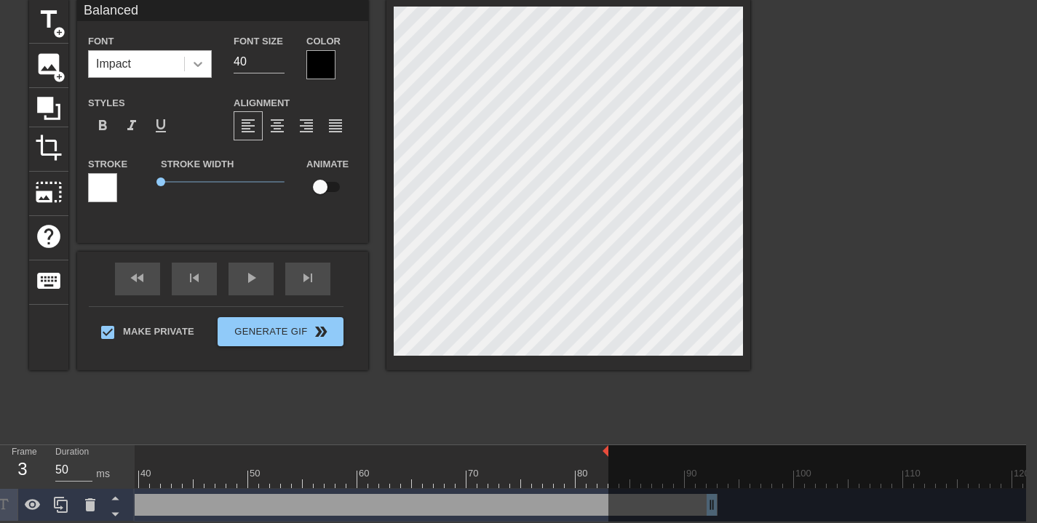
click at [201, 57] on icon at bounding box center [198, 64] width 15 height 15
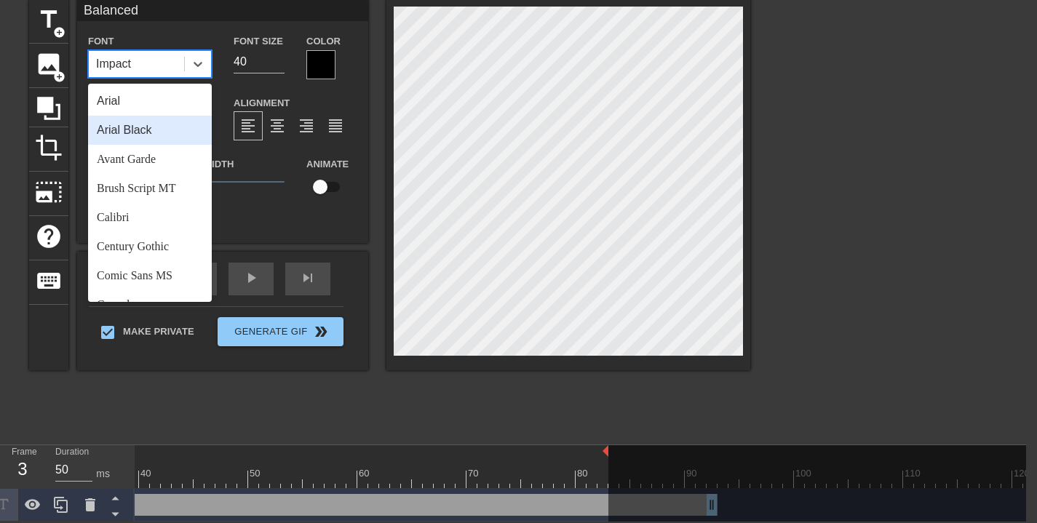
click at [166, 118] on div "Arial Black" at bounding box center [150, 130] width 124 height 29
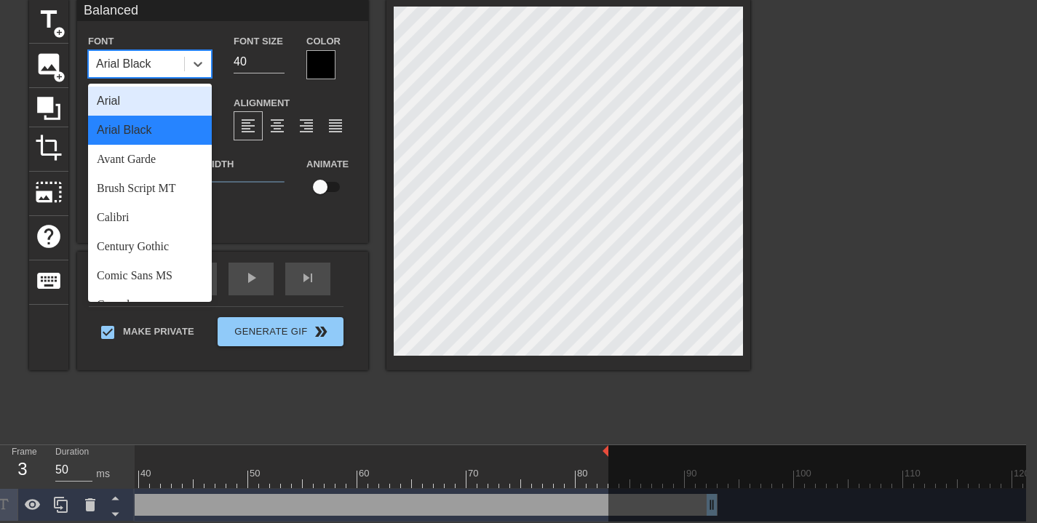
click at [168, 61] on div "Arial Black" at bounding box center [136, 64] width 95 height 26
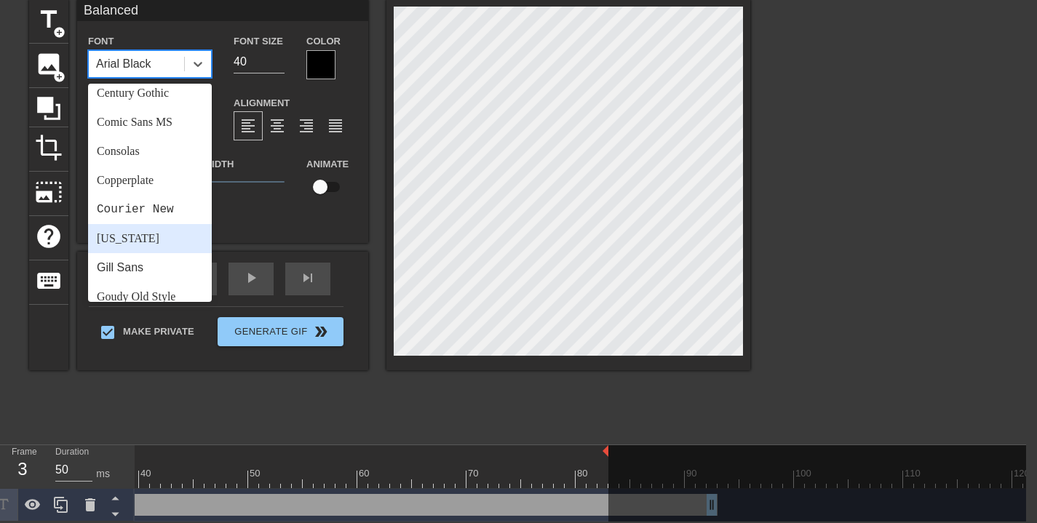
scroll to position [201, 0]
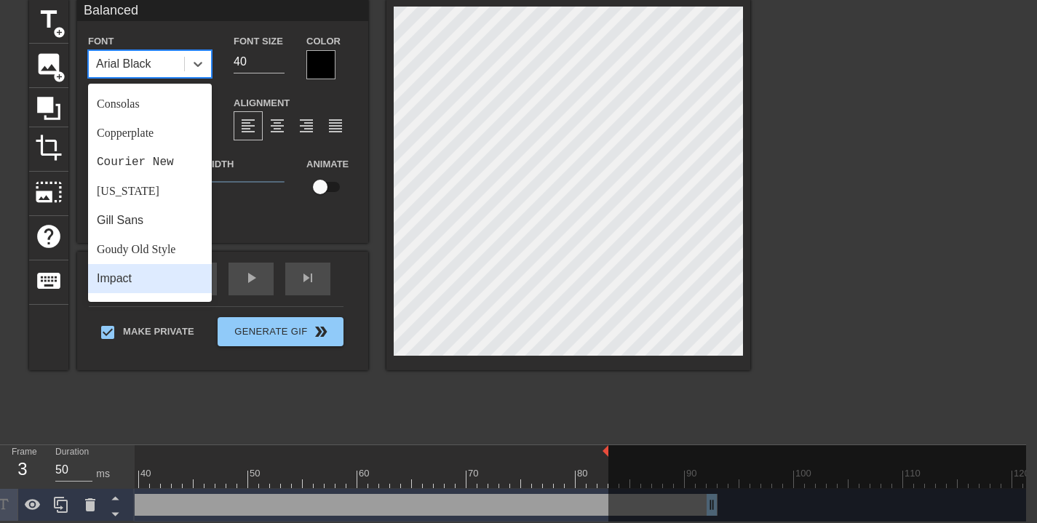
click at [126, 264] on div "Impact" at bounding box center [150, 278] width 124 height 29
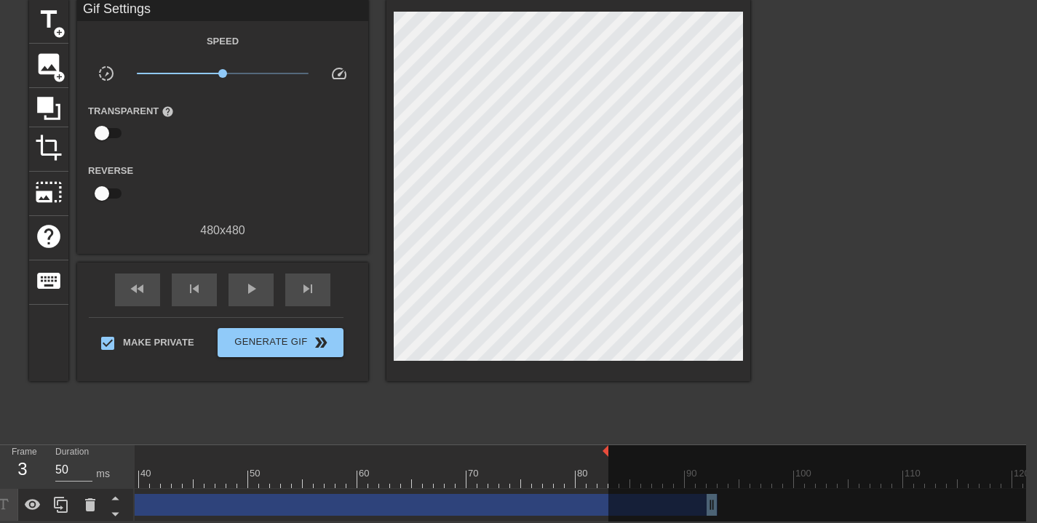
scroll to position [57, 11]
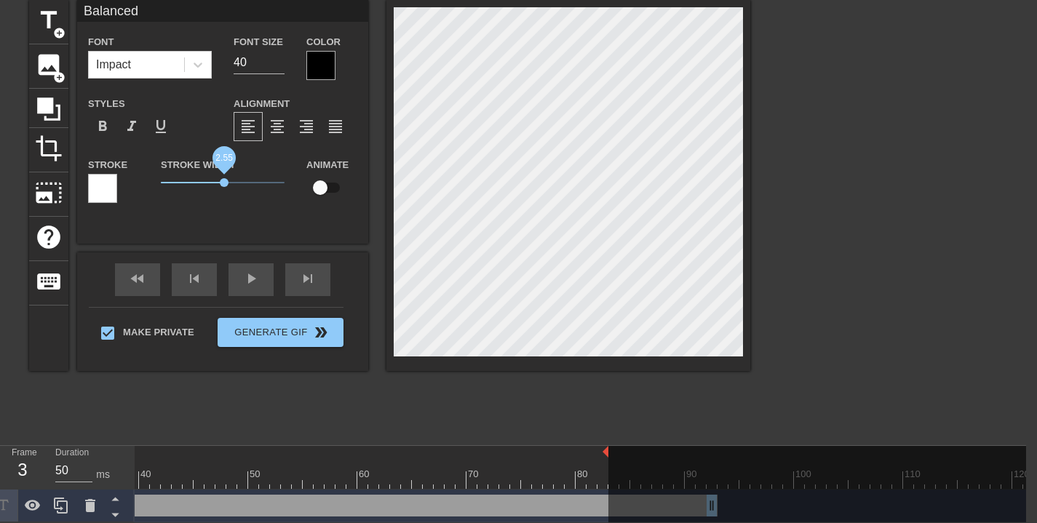
drag, startPoint x: 159, startPoint y: 183, endPoint x: 223, endPoint y: 192, distance: 65.3
click at [223, 192] on div "Stroke Width 2.55" at bounding box center [223, 186] width 146 height 60
click at [220, 218] on div "Balanced Font Impact Font Size 40 Color Styles format_bold format_italic format…" at bounding box center [222, 122] width 291 height 244
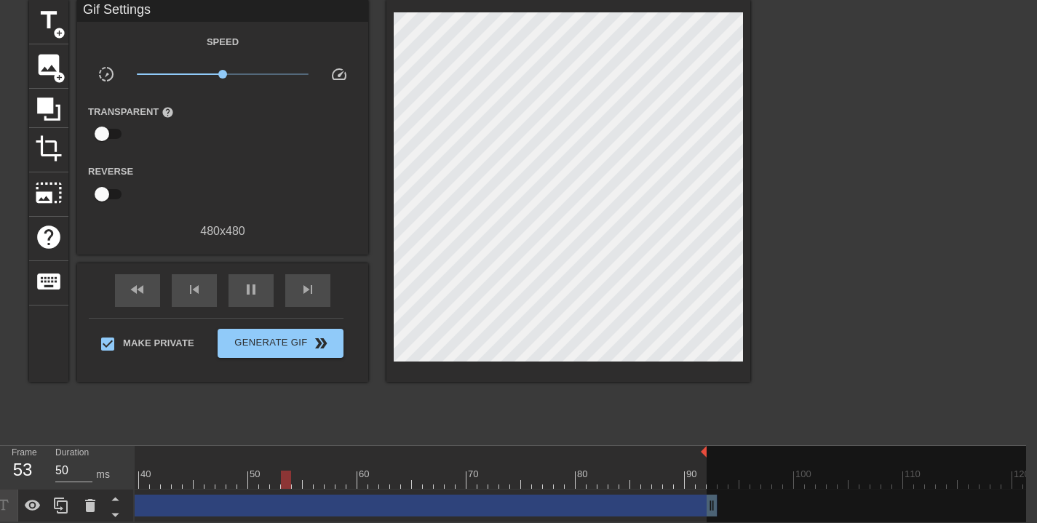
drag, startPoint x: 606, startPoint y: 450, endPoint x: 704, endPoint y: 463, distance: 98.4
click at [703, 463] on div "10 20 30 40 50 60 70 80 90 100 110 120" at bounding box center [373, 467] width 1320 height 43
drag, startPoint x: 704, startPoint y: 448, endPoint x: 727, endPoint y: 472, distance: 33.4
click at [762, 452] on div "10 20 30 40 50 60 70 80 90 100 110 120" at bounding box center [373, 467] width 1320 height 43
drag, startPoint x: 715, startPoint y: 505, endPoint x: 824, endPoint y: 503, distance: 109.1
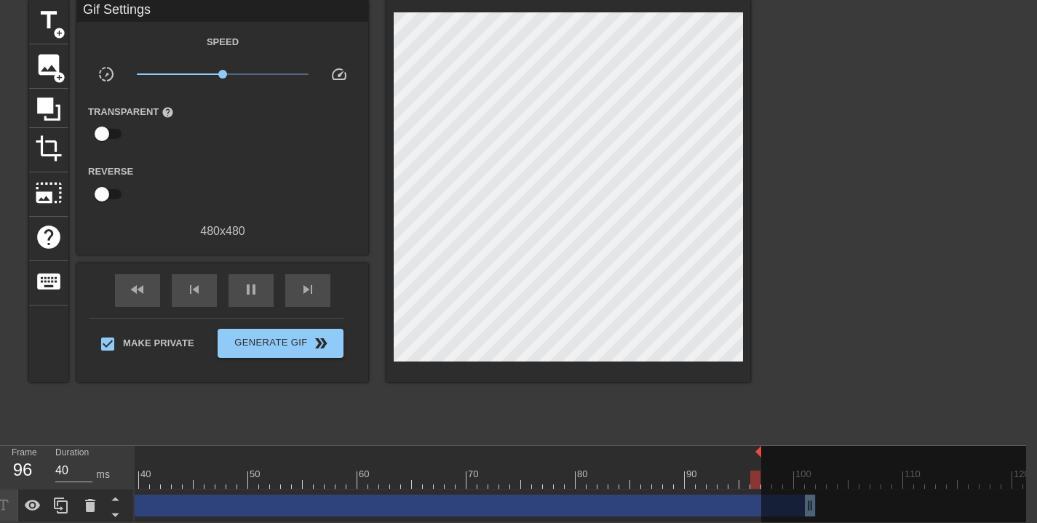
click at [824, 506] on div "10 20 30 40 50 60 70 80 90 100 110 120 Balanced drag_handle drag_handle" at bounding box center [580, 484] width 891 height 76
drag, startPoint x: 770, startPoint y: 451, endPoint x: 761, endPoint y: 458, distance: 11.9
click at [816, 453] on div at bounding box center [897, 489] width 273 height 87
drag, startPoint x: 760, startPoint y: 450, endPoint x: 821, endPoint y: 451, distance: 61.9
drag, startPoint x: 821, startPoint y: 503, endPoint x: 811, endPoint y: 506, distance: 10.8
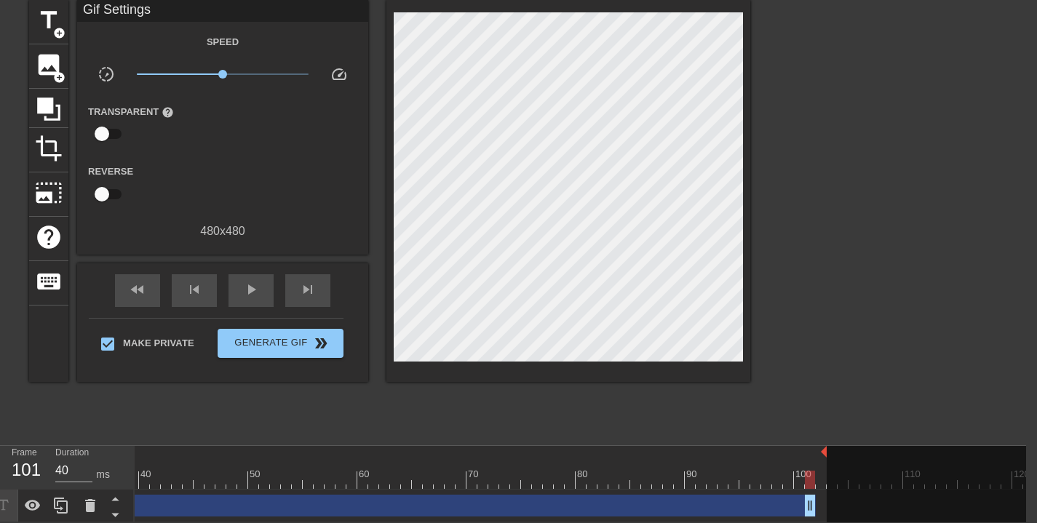
drag, startPoint x: 826, startPoint y: 453, endPoint x: 808, endPoint y: 460, distance: 20.0
click at [807, 461] on div "10 20 30 40 50 60 70 80 90 100 110 120" at bounding box center [373, 467] width 1320 height 43
drag, startPoint x: 826, startPoint y: 447, endPoint x: 817, endPoint y: 449, distance: 8.9
click at [817, 449] on div "10 20 30 40 50 60 70 80 90 100 110 120" at bounding box center [373, 467] width 1320 height 43
drag, startPoint x: 811, startPoint y: 499, endPoint x: 802, endPoint y: 501, distance: 9.0
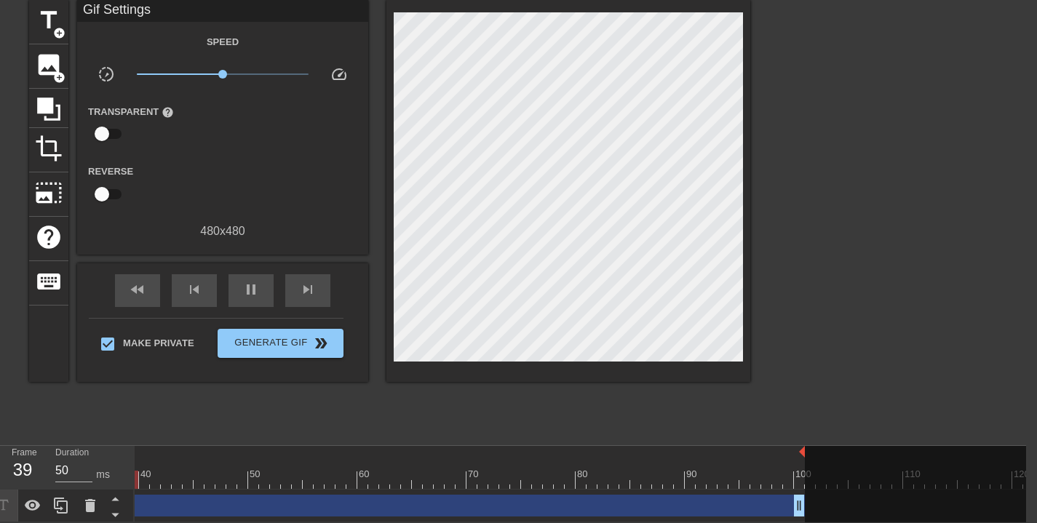
drag, startPoint x: 813, startPoint y: 450, endPoint x: 802, endPoint y: 456, distance: 12.1
drag, startPoint x: 798, startPoint y: 499, endPoint x: 790, endPoint y: 501, distance: 8.1
drag, startPoint x: 803, startPoint y: 450, endPoint x: 792, endPoint y: 455, distance: 12.0
drag, startPoint x: 789, startPoint y: 508, endPoint x: 783, endPoint y: 479, distance: 29.8
drag, startPoint x: 793, startPoint y: 450, endPoint x: 781, endPoint y: 449, distance: 11.7
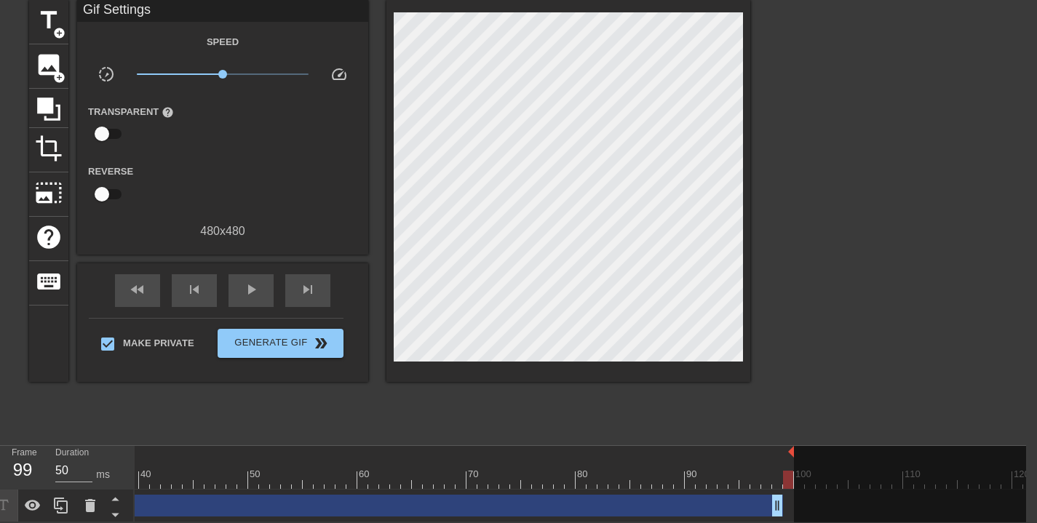
click at [774, 455] on div "10 20 30 40 50 60 70 80 90 100 110 120" at bounding box center [373, 467] width 1320 height 43
drag, startPoint x: 794, startPoint y: 450, endPoint x: 779, endPoint y: 451, distance: 14.6
click at [776, 455] on div "10 20 30 40 50 60 70 80 90 100 110 120" at bounding box center [373, 467] width 1320 height 43
drag, startPoint x: 792, startPoint y: 450, endPoint x: 781, endPoint y: 451, distance: 11.0
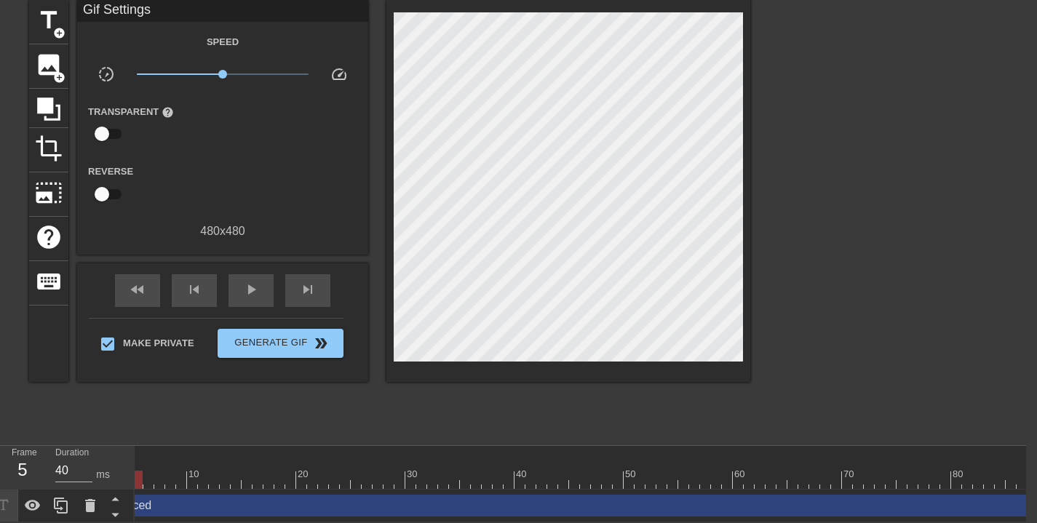
scroll to position [0, 0]
drag, startPoint x: 186, startPoint y: 484, endPoint x: 43, endPoint y: 487, distance: 143.3
click at [43, 487] on div "Frame 1 Duration 40 ms 10 20 30 40 50 60 70 80 90 100 110 120 Balanced drag_han…" at bounding box center [507, 484] width 1037 height 76
drag, startPoint x: 139, startPoint y: 481, endPoint x: 44, endPoint y: 467, distance: 95.6
click at [44, 467] on div "Frame 1 Duration 40 ms 10 20 30 40 50 60 70 80 90 100 110 120 Balanced drag_han…" at bounding box center [507, 484] width 1037 height 76
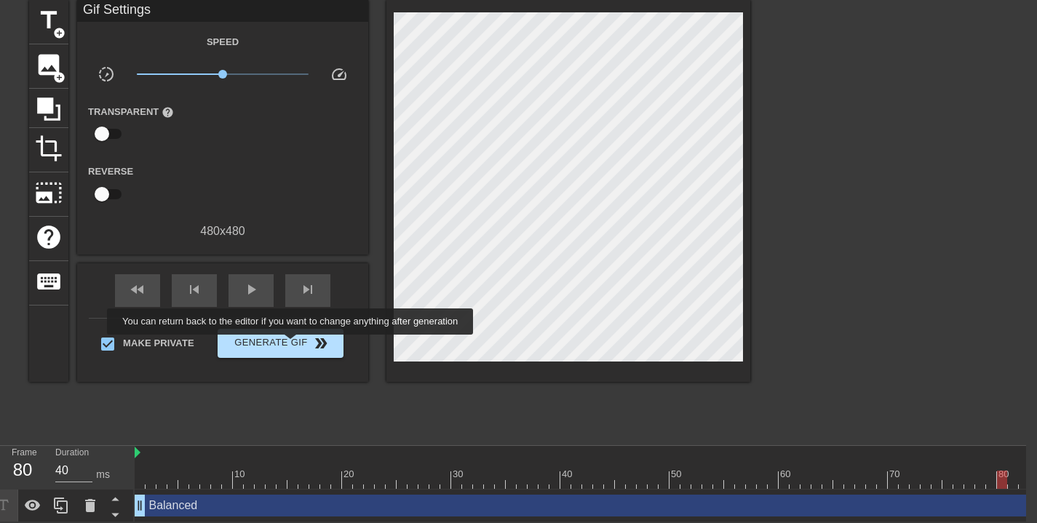
click at [300, 343] on span "Generate Gif double_arrow" at bounding box center [280, 343] width 114 height 17
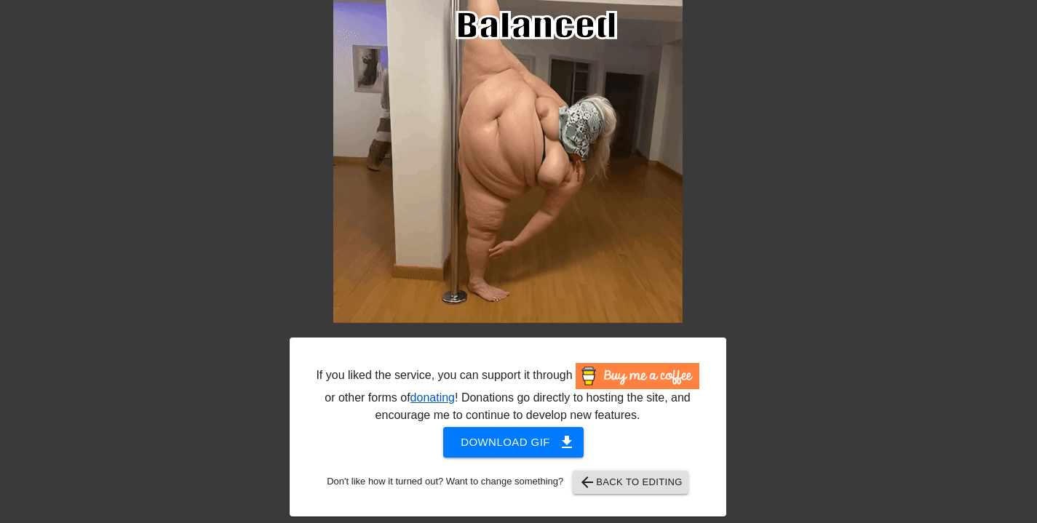
scroll to position [90, 0]
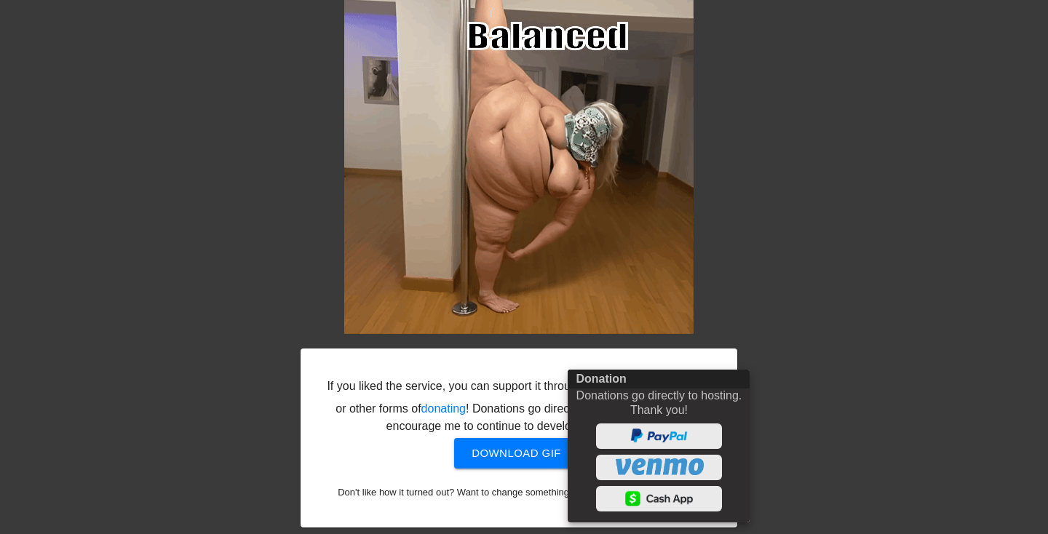
click at [498, 461] on div at bounding box center [524, 267] width 1048 height 534
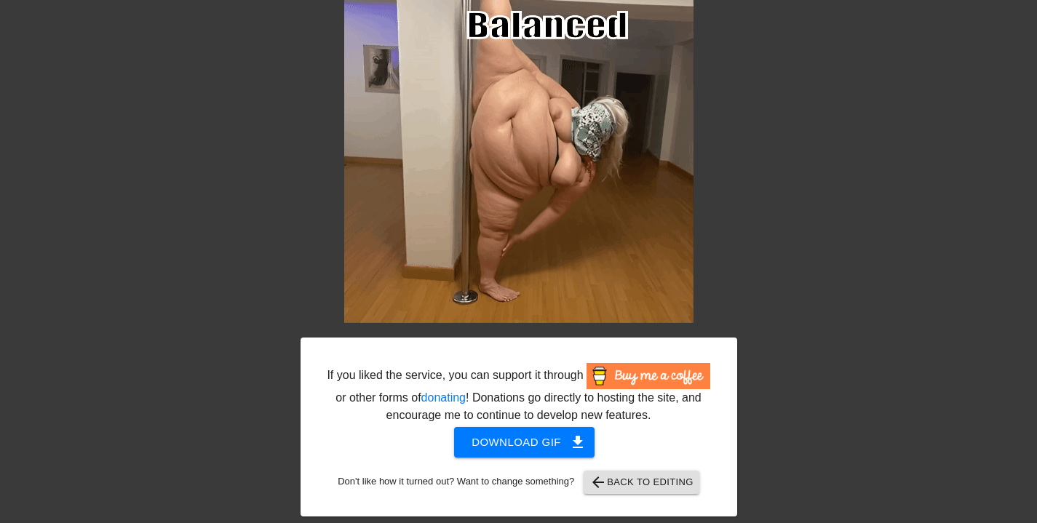
click at [513, 449] on span "Download gif get_app" at bounding box center [523, 442] width 105 height 19
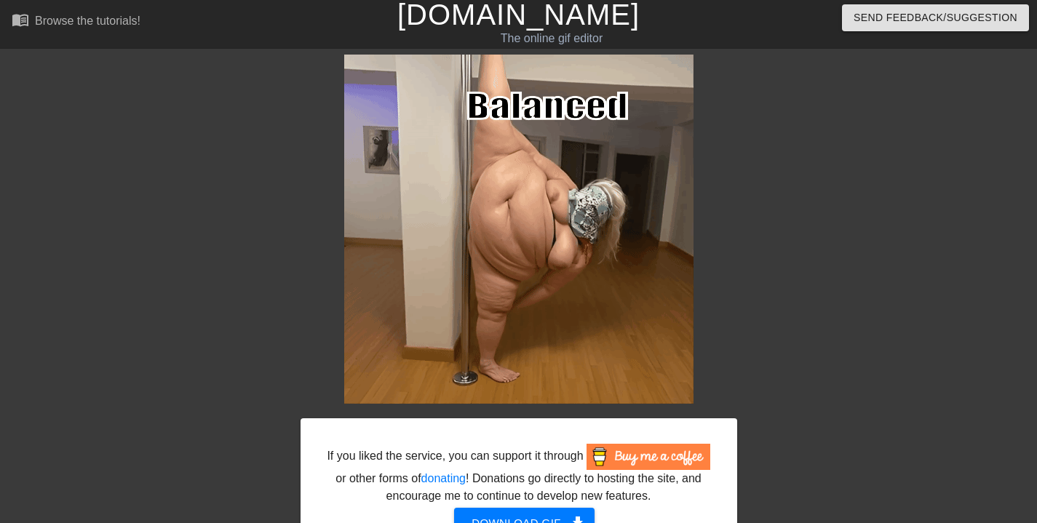
scroll to position [101, 0]
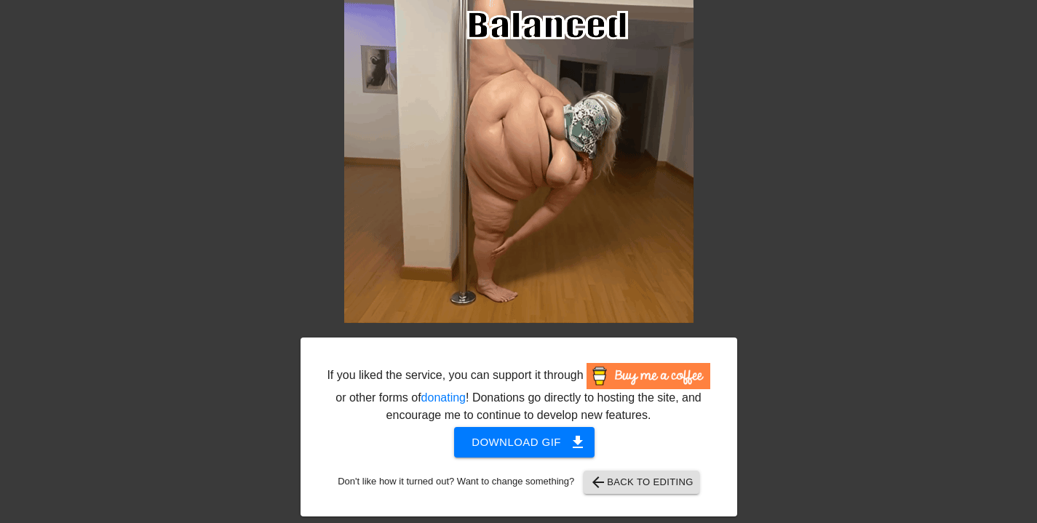
click at [663, 477] on span "arrow_back Back to Editing" at bounding box center [641, 482] width 104 height 17
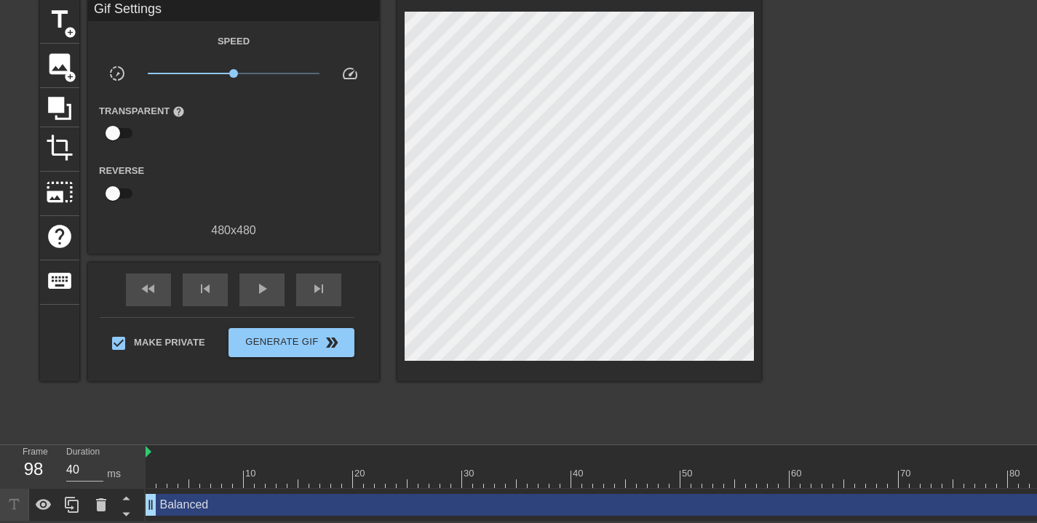
scroll to position [0, 0]
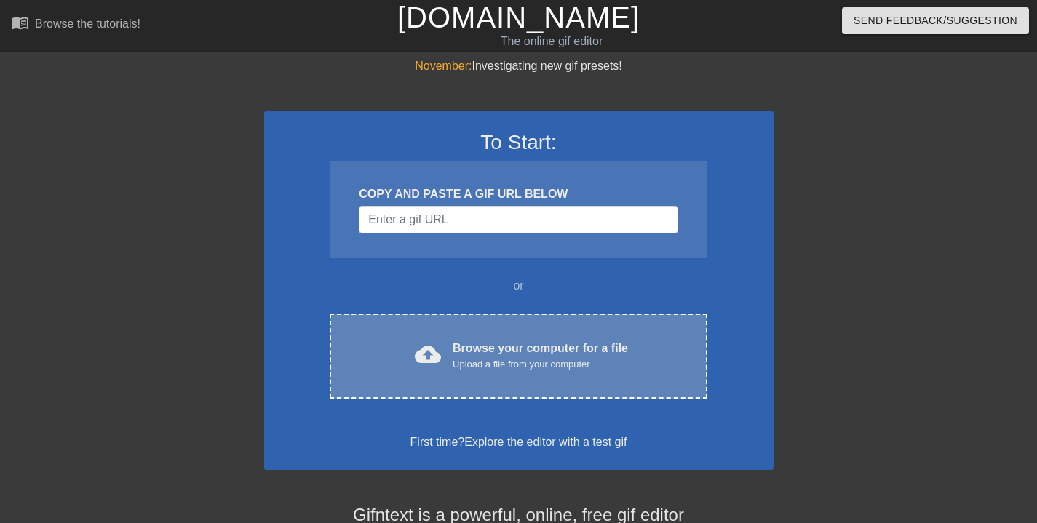
click at [527, 370] on div "Upload a file from your computer" at bounding box center [540, 364] width 175 height 15
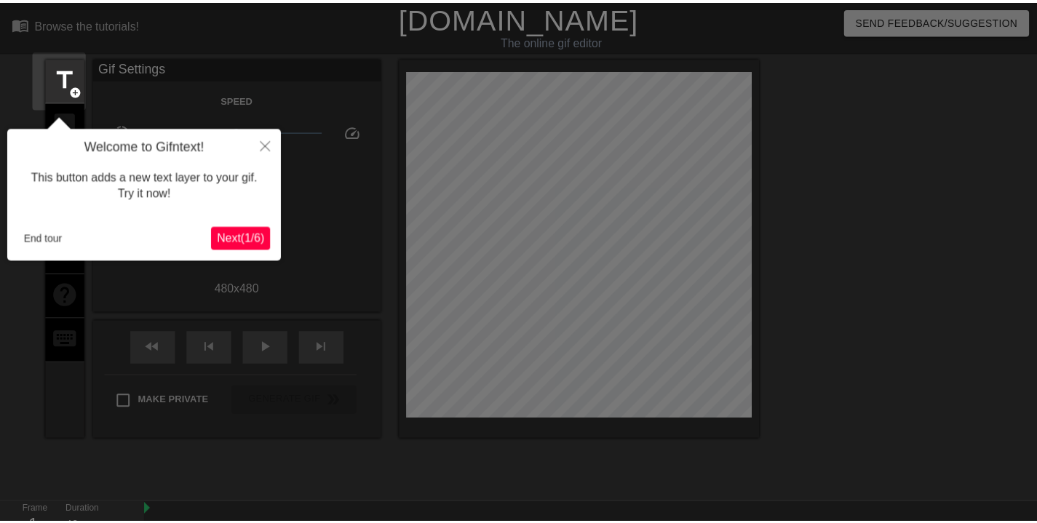
scroll to position [36, 0]
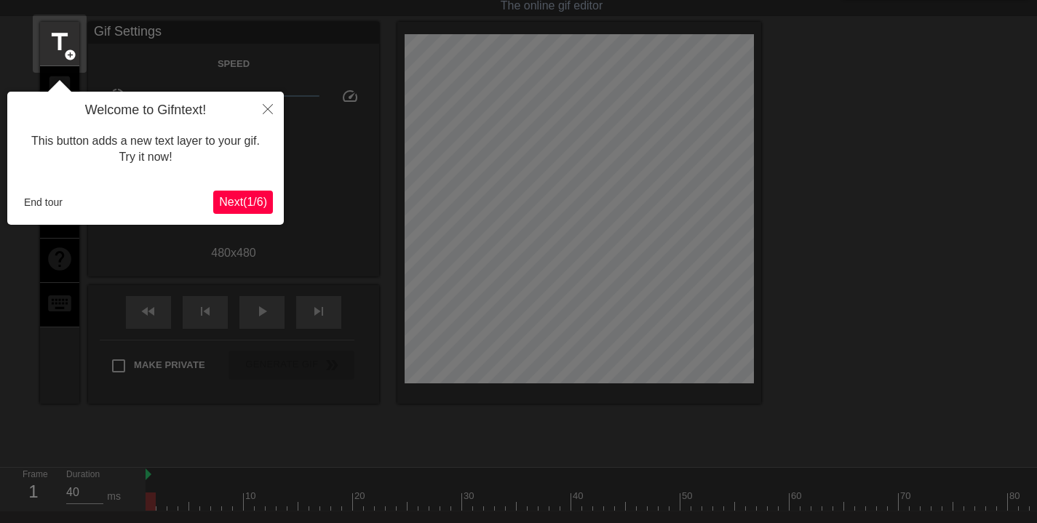
click at [266, 105] on icon "Close" at bounding box center [268, 109] width 10 height 10
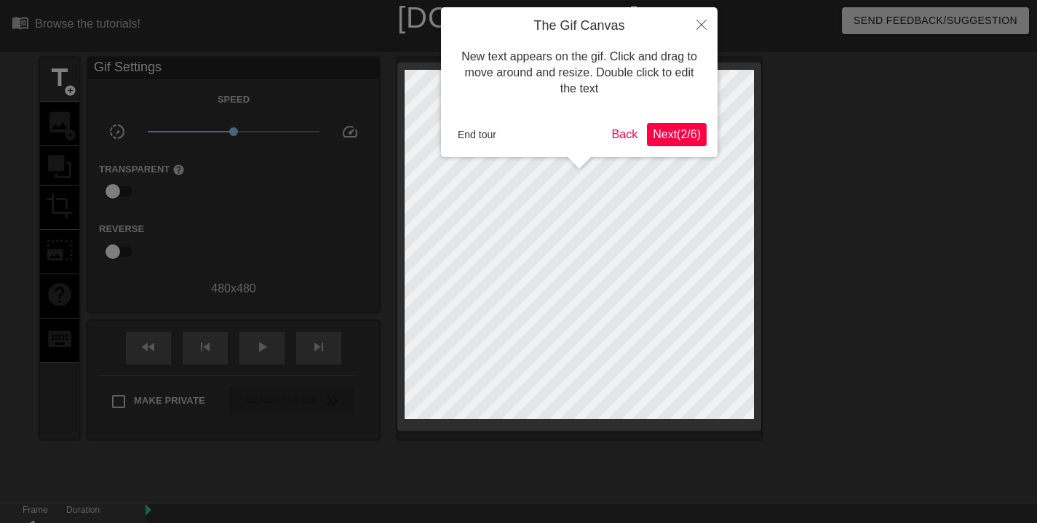
click at [619, 130] on button "Back" at bounding box center [625, 134] width 38 height 23
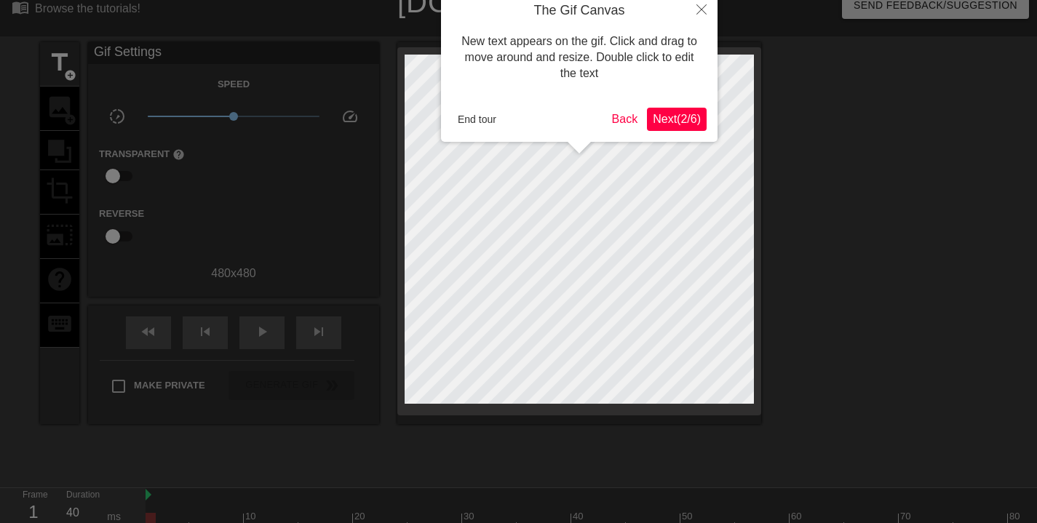
scroll to position [36, 0]
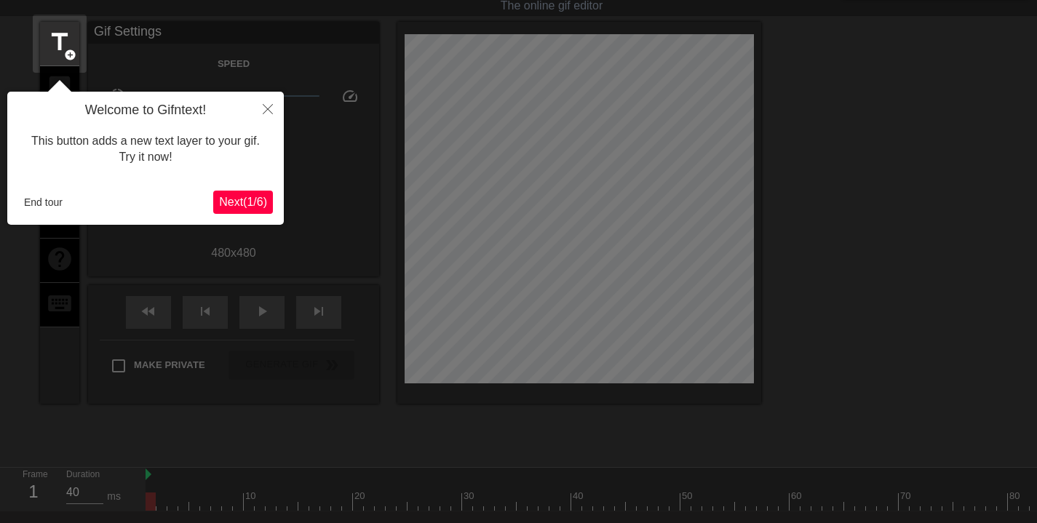
click at [273, 108] on button "Close" at bounding box center [268, 108] width 32 height 33
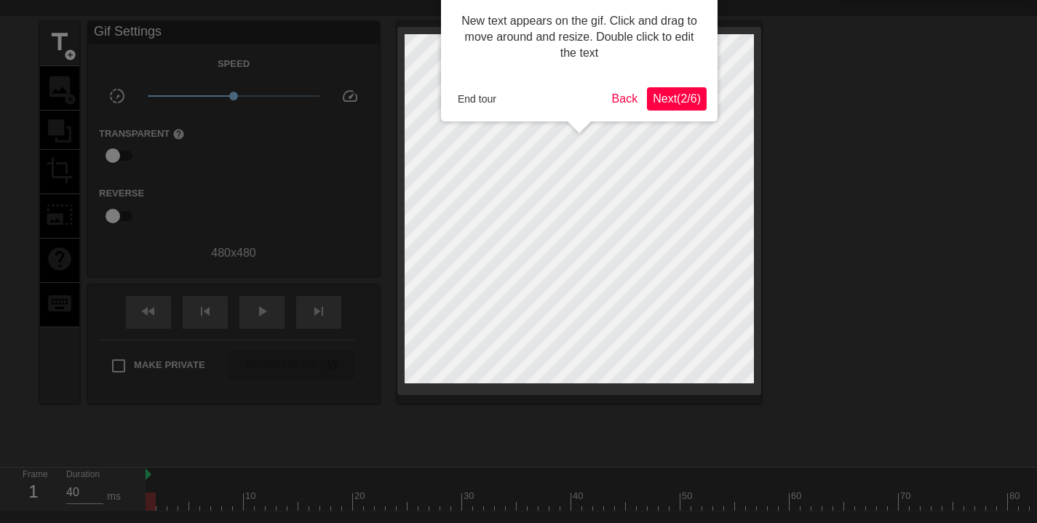
scroll to position [0, 0]
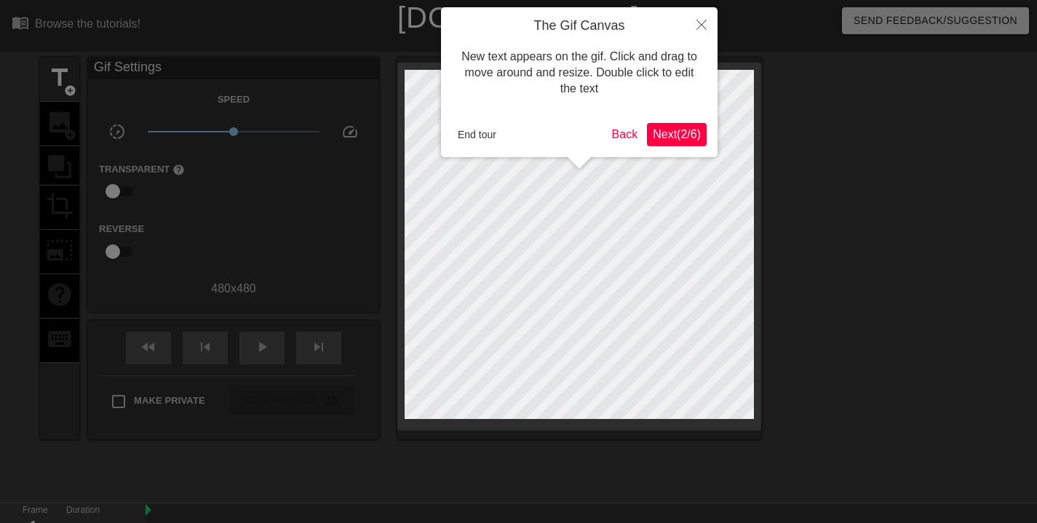
click at [466, 129] on button "End tour" at bounding box center [477, 135] width 50 height 22
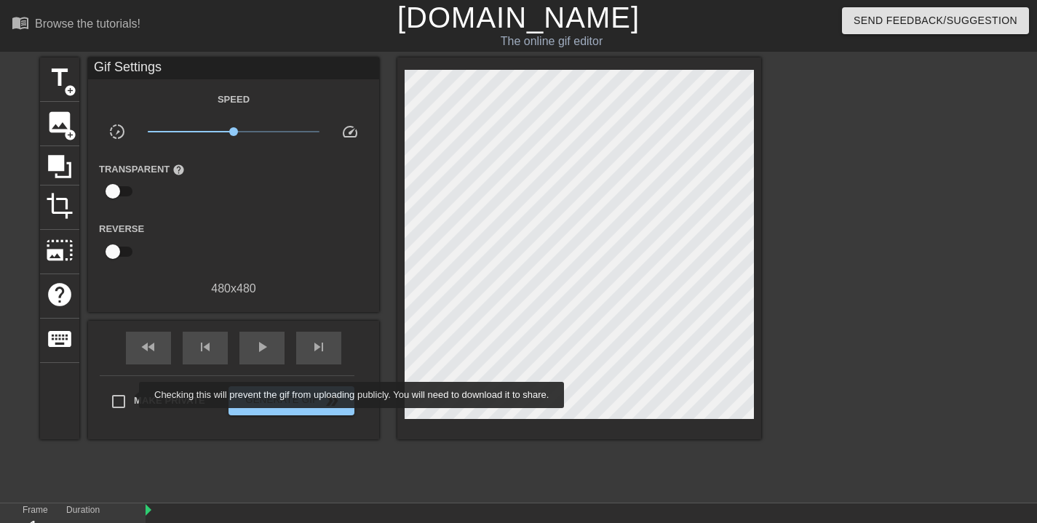
click at [129, 395] on input "Make Private" at bounding box center [118, 401] width 31 height 31
checkbox input "true"
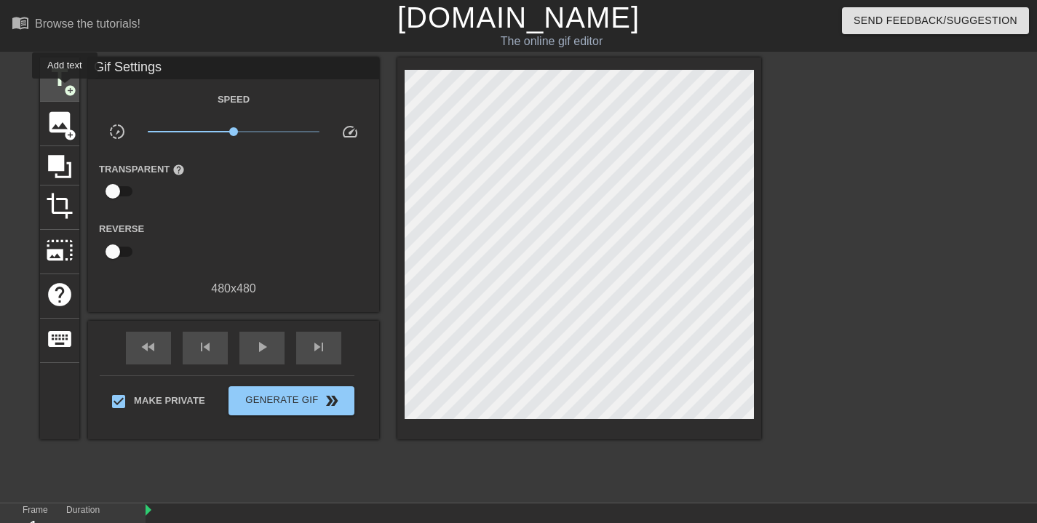
click at [65, 88] on span "add_circle" at bounding box center [70, 90] width 12 height 12
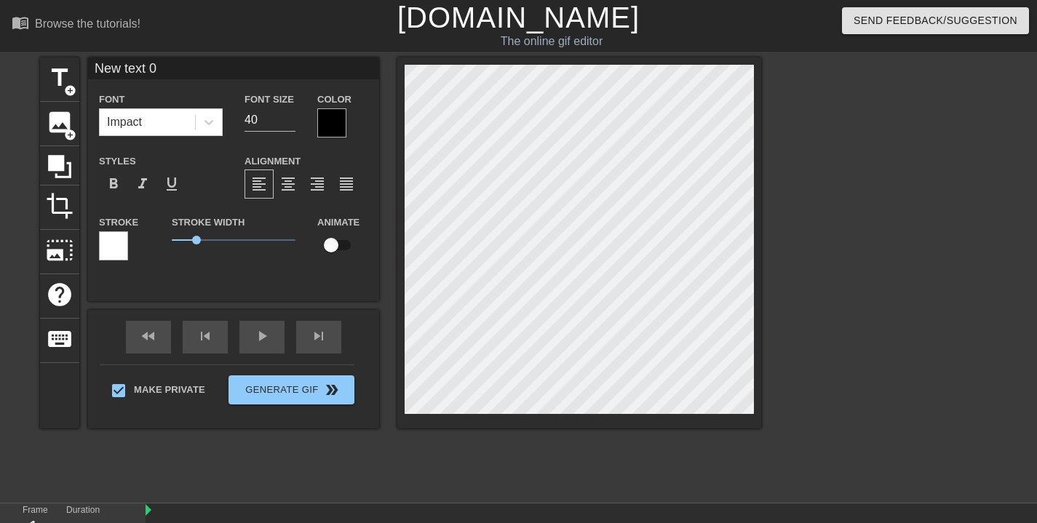
scroll to position [1, 3]
type input "S text 0"
type textarea "S text 0"
type input "St text 0"
type textarea "St text 0"
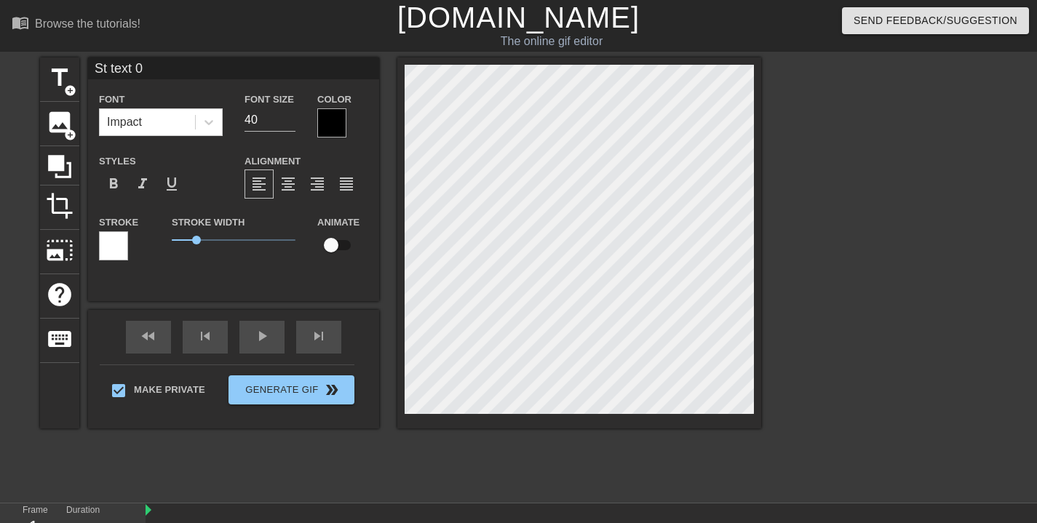
type input "Sta text 0"
type textarea "Sta text 0"
type input "Stay text 0"
type textarea "Stay text 0"
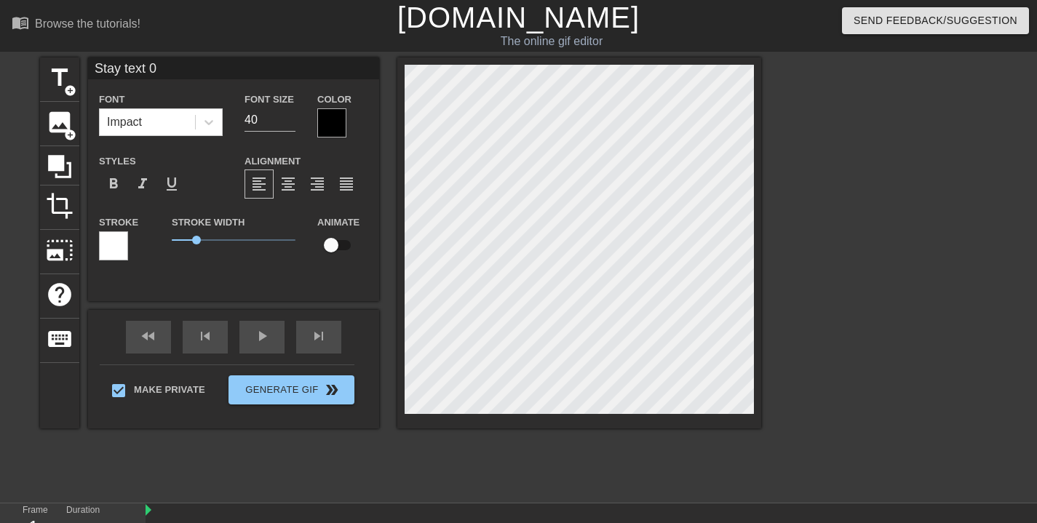
type input "B"
type textarea "B"
type input "Ba"
type textarea "Ba"
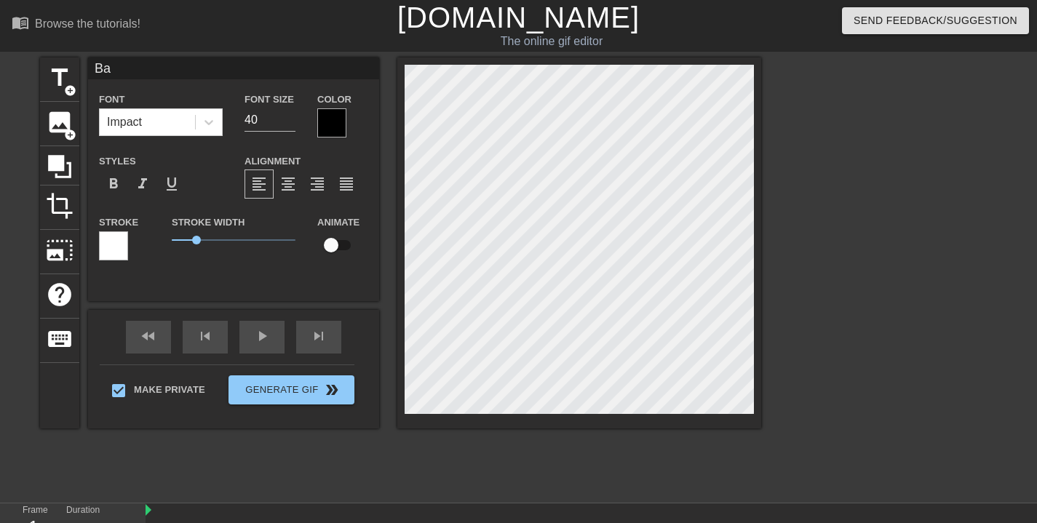
type input "[MEDICAL_DATA]"
type textarea "[MEDICAL_DATA]"
type input "Bala"
type textarea "Bala"
type input "[PERSON_NAME]"
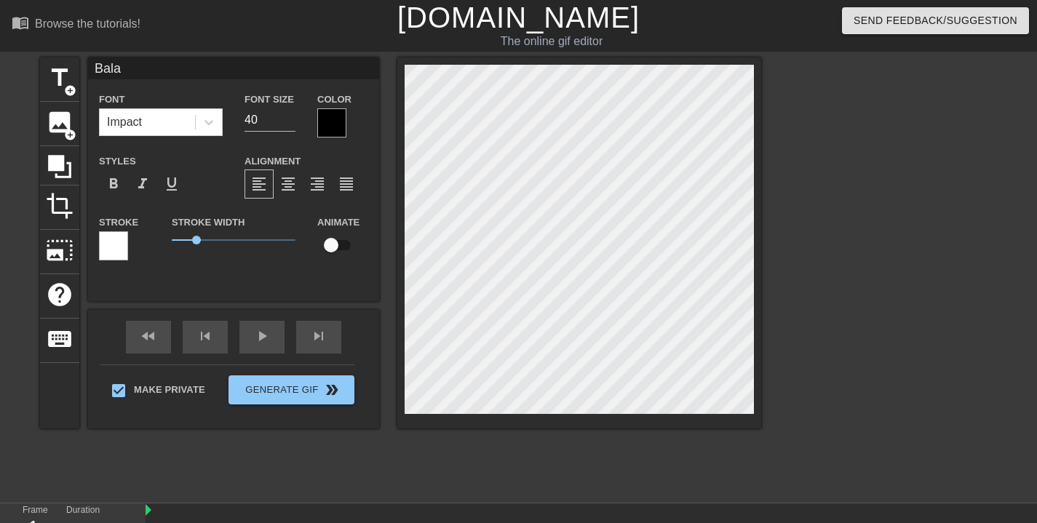
type textarea "[PERSON_NAME]"
type input "Balanc"
type textarea "Balanc"
type input "Balance"
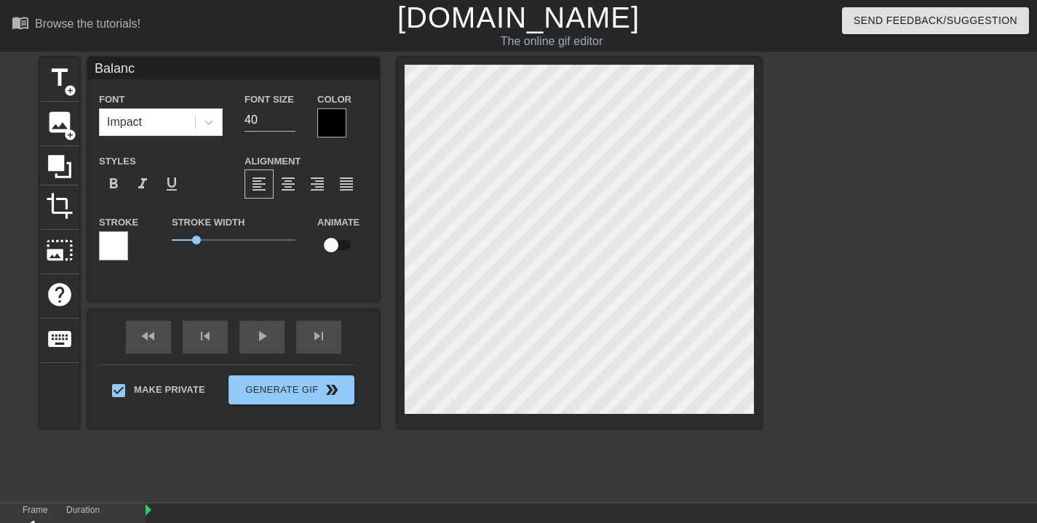
type textarea "Balance"
type input "Balance"
type textarea "Balance"
type input "Balance"
type textarea "Balance"
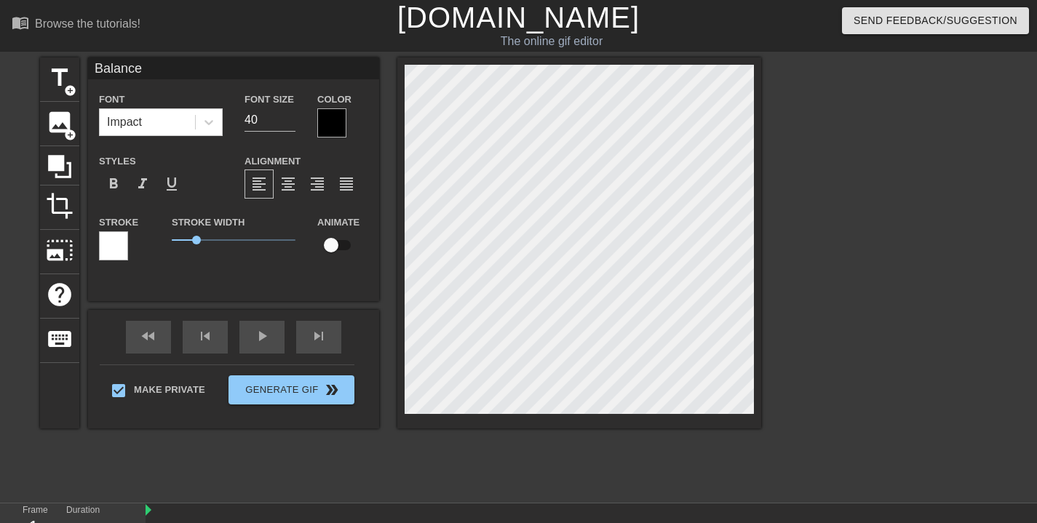
type input "Balanced"
type textarea "Balanced"
type input "Balanced"
type textarea "Balanced"
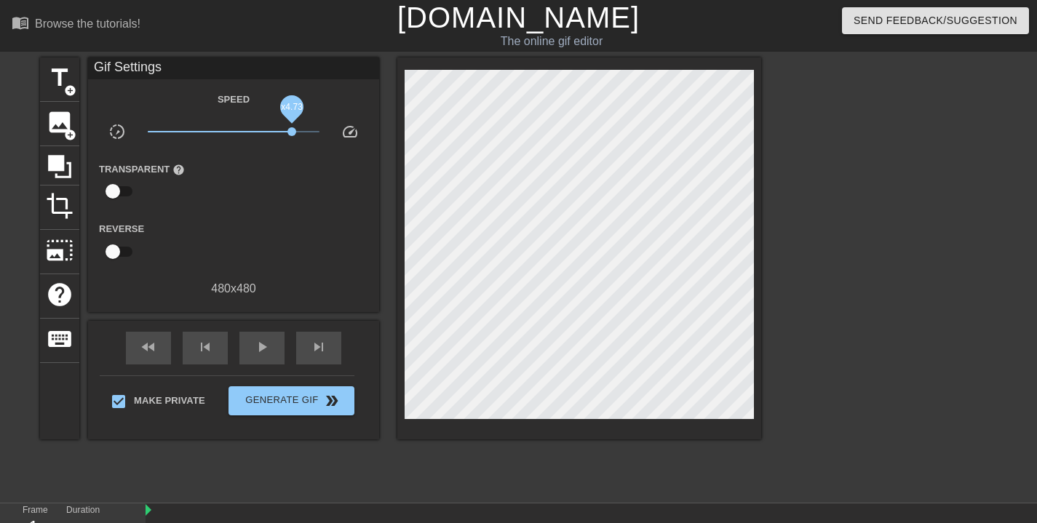
drag, startPoint x: 233, startPoint y: 129, endPoint x: 268, endPoint y: 225, distance: 101.8
click at [292, 140] on div "x4.73" at bounding box center [234, 134] width 194 height 23
click at [252, 346] on div "play_arrow" at bounding box center [261, 348] width 45 height 33
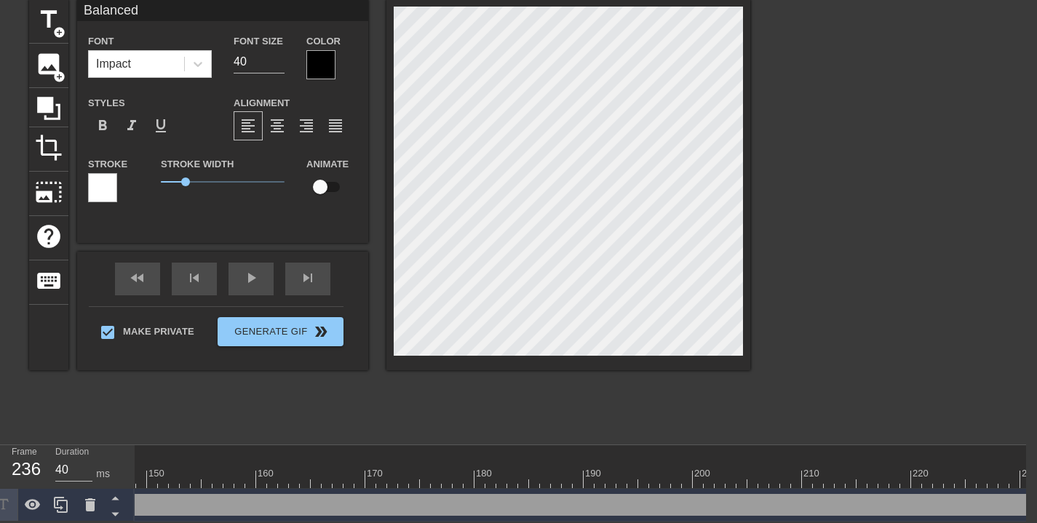
scroll to position [0, 1731]
drag, startPoint x: 973, startPoint y: 471, endPoint x: 1089, endPoint y: 462, distance: 116.7
click at [1026, 462] on html "menu_book Browse the tutorials! [DOMAIN_NAME] The online gif editor Send Feedba…" at bounding box center [507, 232] width 1037 height 580
drag, startPoint x: 1026, startPoint y: 495, endPoint x: 62, endPoint y: 434, distance: 965.8
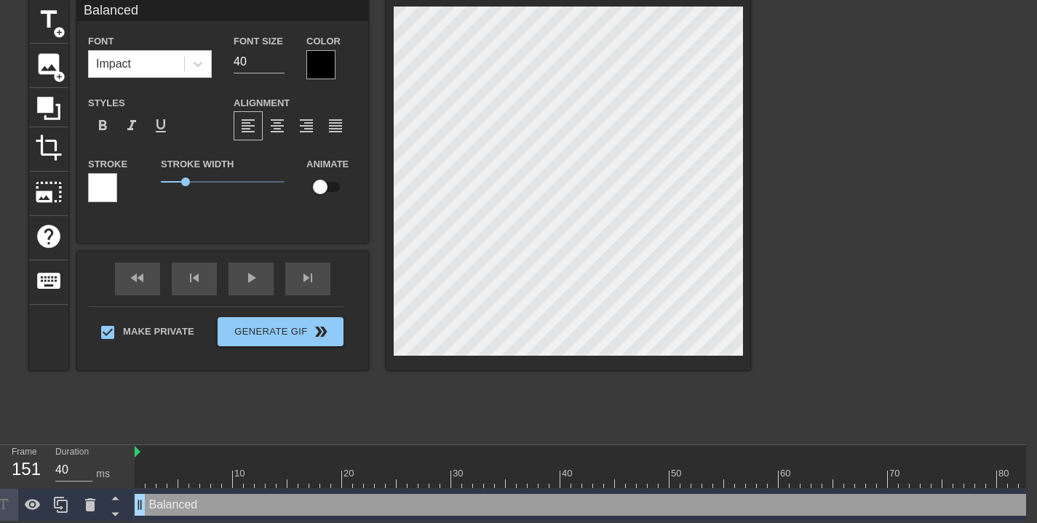
click at [42, 445] on div "Frame 151 Duration 40 ms 10 20 30 40 50 60 70 80 90 100 110 120 130 140 150" at bounding box center [507, 483] width 1037 height 76
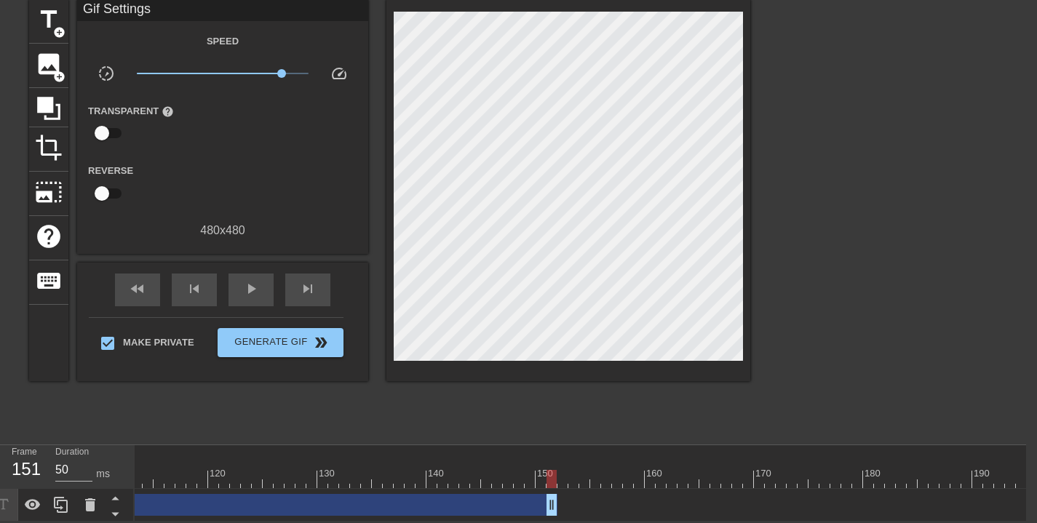
drag, startPoint x: 1015, startPoint y: 471, endPoint x: 1089, endPoint y: 468, distance: 74.3
click at [1026, 468] on html "menu_book Browse the tutorials! [DOMAIN_NAME] The online gif editor Send Feedba…" at bounding box center [507, 232] width 1037 height 580
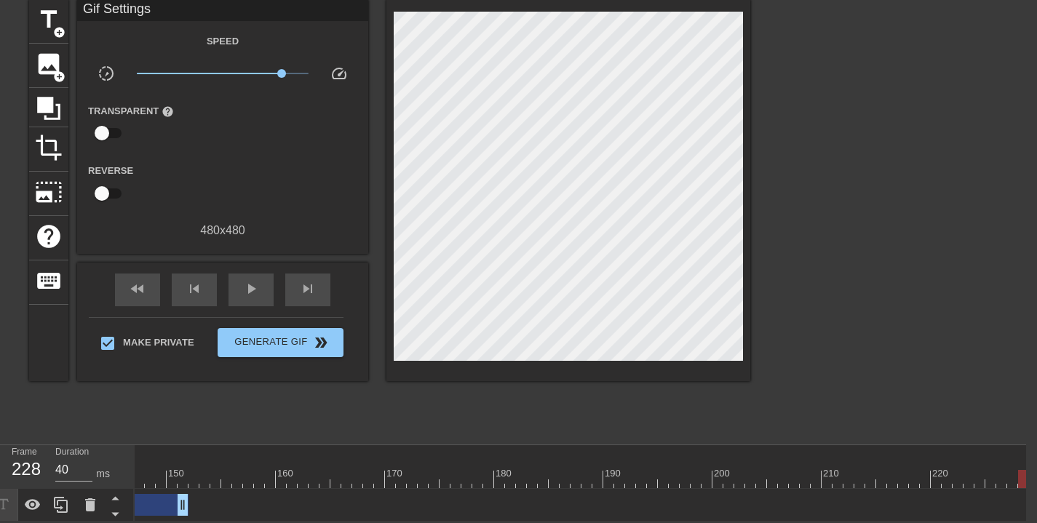
scroll to position [0, 1731]
drag, startPoint x: 1021, startPoint y: 469, endPoint x: 1089, endPoint y: 469, distance: 68.4
click at [1026, 469] on html "menu_book Browse the tutorials! [DOMAIN_NAME] The online gif editor Send Feedba…" at bounding box center [507, 232] width 1037 height 580
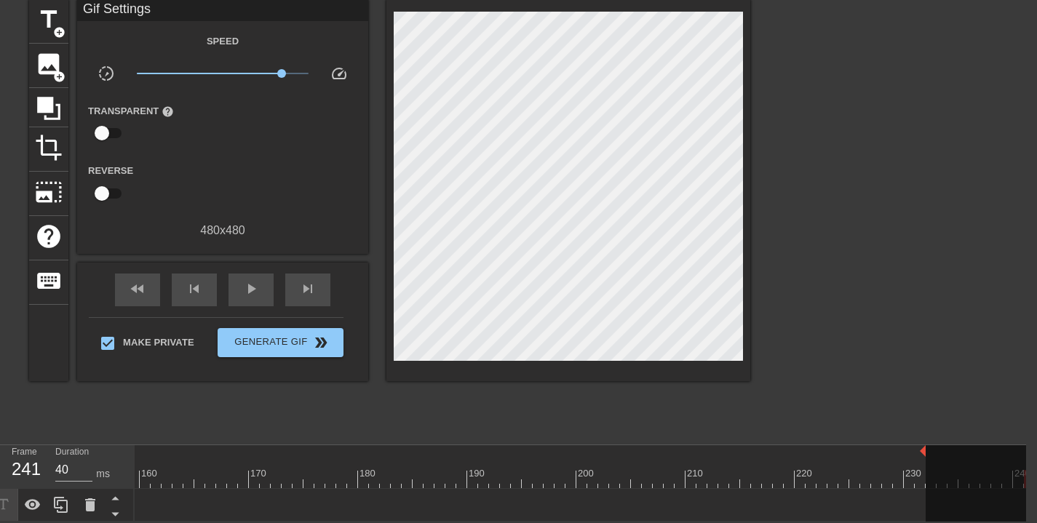
drag, startPoint x: 1030, startPoint y: 441, endPoint x: 853, endPoint y: 445, distance: 176.8
click at [705, 460] on div at bounding box center [701, 469] width 11 height 18
drag, startPoint x: 687, startPoint y: 464, endPoint x: 741, endPoint y: 471, distance: 54.3
drag, startPoint x: 709, startPoint y: 450, endPoint x: 621, endPoint y: 453, distance: 88.1
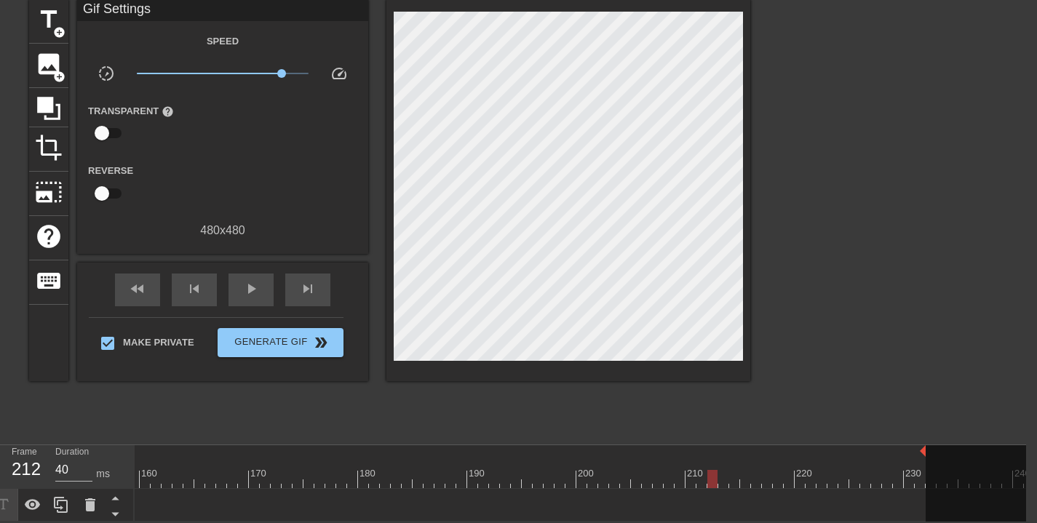
click at [543, 470] on div at bounding box center [548, 479] width 10 height 18
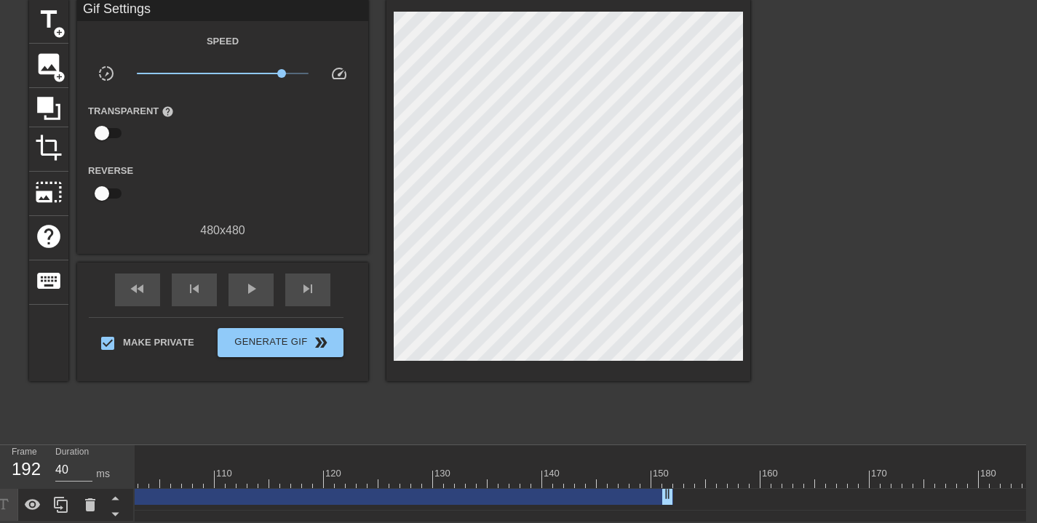
scroll to position [7, 1109]
drag, startPoint x: 924, startPoint y: 441, endPoint x: 811, endPoint y: 466, distance: 115.6
click at [813, 466] on div "10 20 30 40 50 60 70 80 90 100 110 120 130 140 150 160" at bounding box center [340, 466] width 2630 height 43
click at [811, 470] on div at bounding box center [340, 479] width 2630 height 18
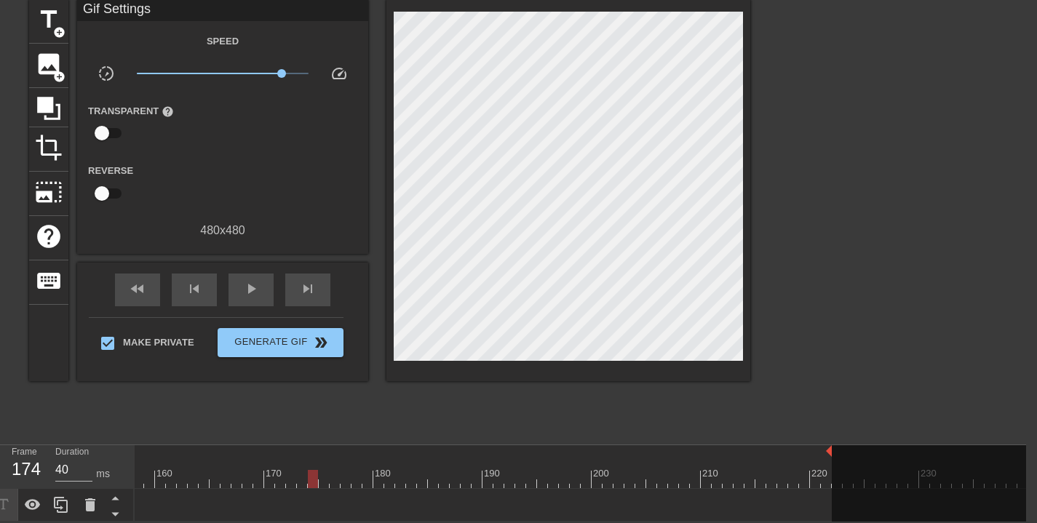
scroll to position [0, 1741]
drag, startPoint x: 810, startPoint y: 471, endPoint x: 749, endPoint y: 455, distance: 63.2
click at [807, 447] on div at bounding box center [914, 488] width 218 height 87
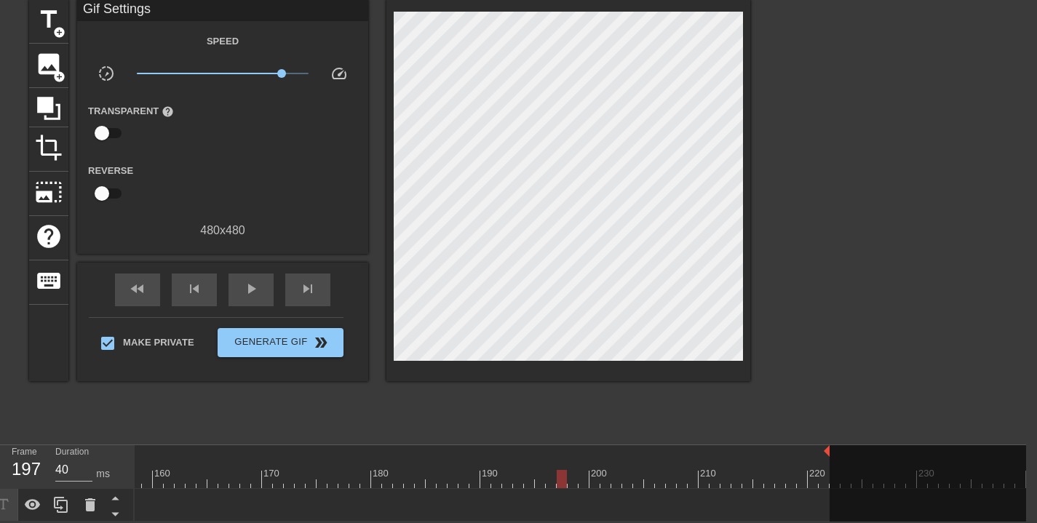
drag, startPoint x: 800, startPoint y: 472, endPoint x: 573, endPoint y: 448, distance: 228.2
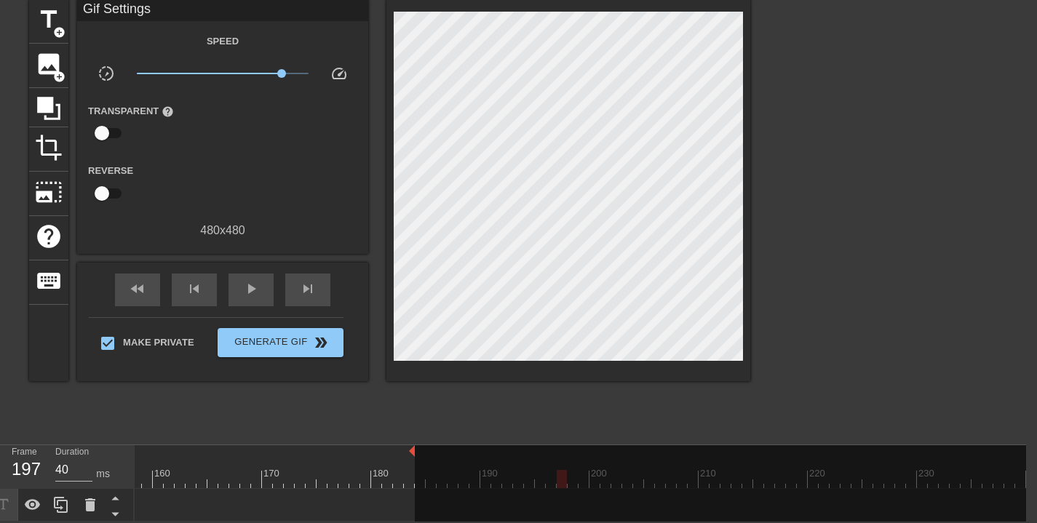
drag, startPoint x: 826, startPoint y: 440, endPoint x: 407, endPoint y: 407, distance: 420.4
click at [407, 407] on div "menu_book Browse the tutorials! [DOMAIN_NAME] The online gif editor Send Feedba…" at bounding box center [507, 232] width 1037 height 580
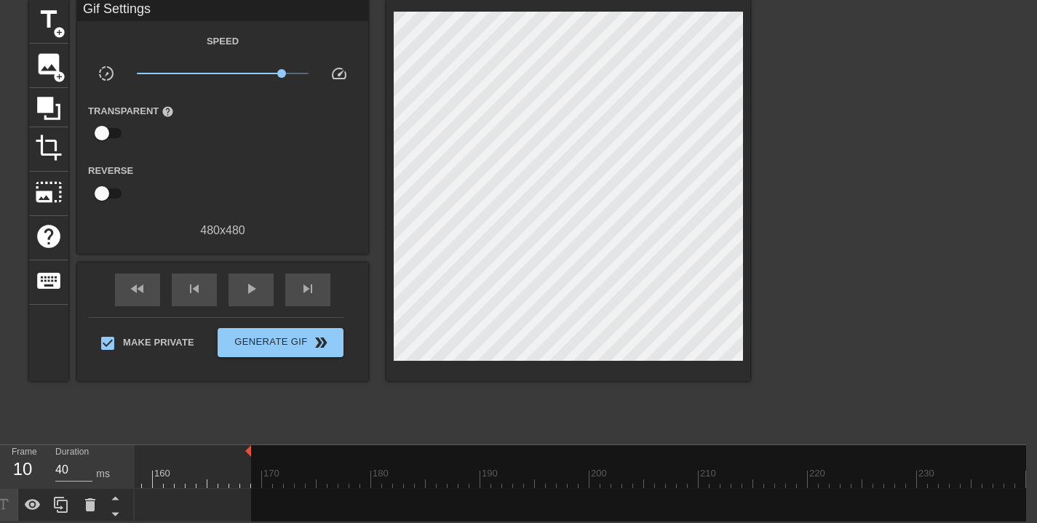
drag, startPoint x: 414, startPoint y: 441, endPoint x: 245, endPoint y: 453, distance: 169.2
type input "40"
